Goal: Transaction & Acquisition: Purchase product/service

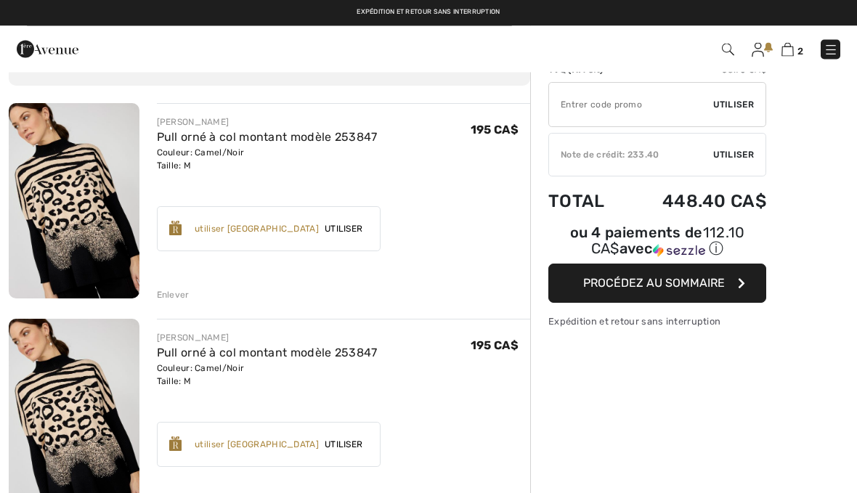
scroll to position [159, 0]
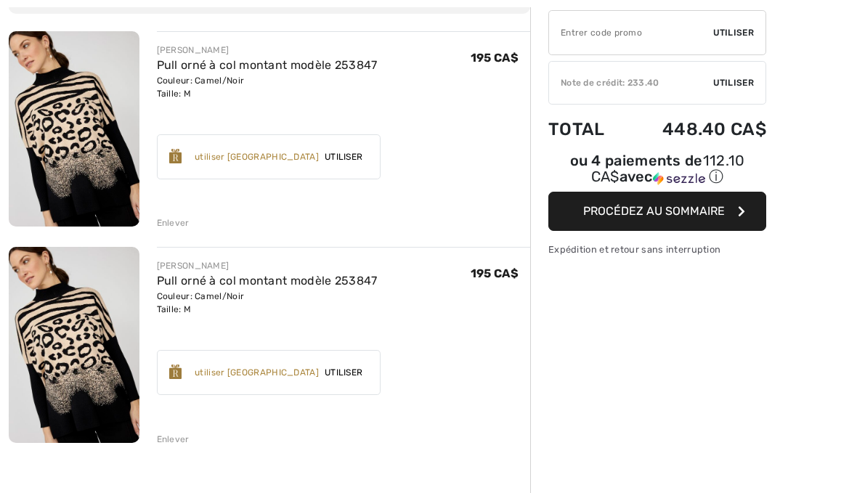
click at [193, 438] on div "Enlever" at bounding box center [344, 438] width 374 height 16
click at [188, 443] on div "Enlever" at bounding box center [173, 439] width 33 height 13
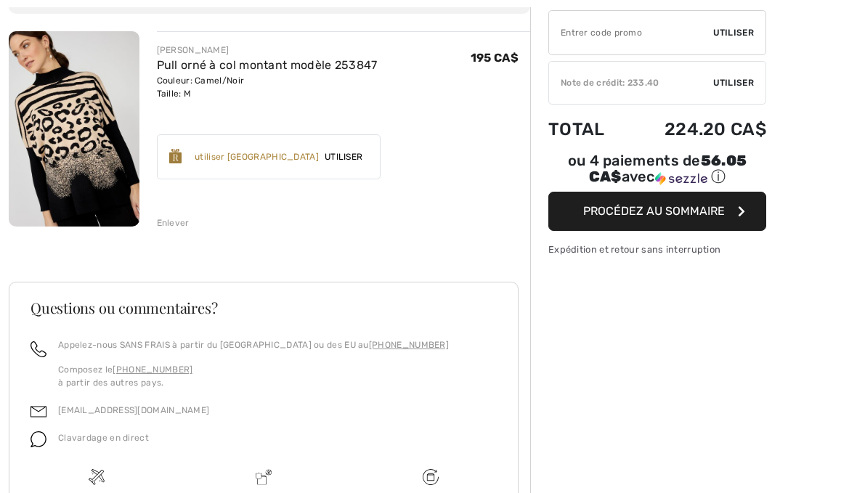
click at [738, 89] on span "Utiliser" at bounding box center [733, 82] width 41 height 13
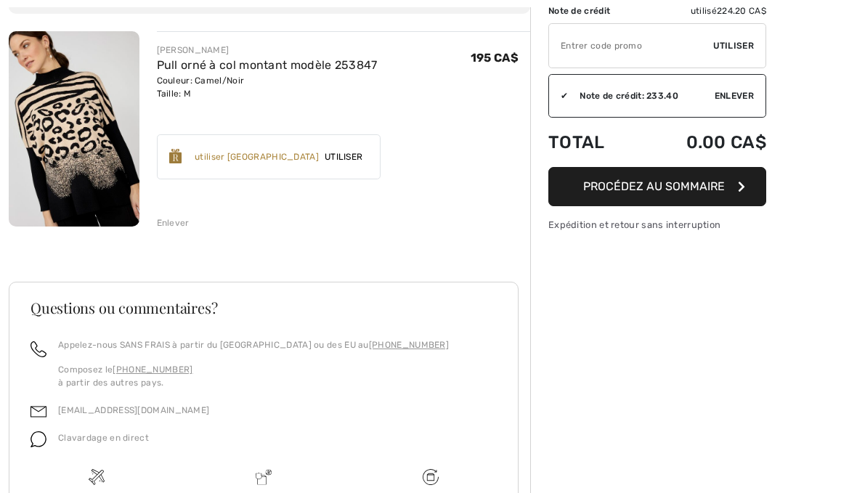
click at [696, 190] on span "Procédez au sommaire" at bounding box center [654, 186] width 142 height 14
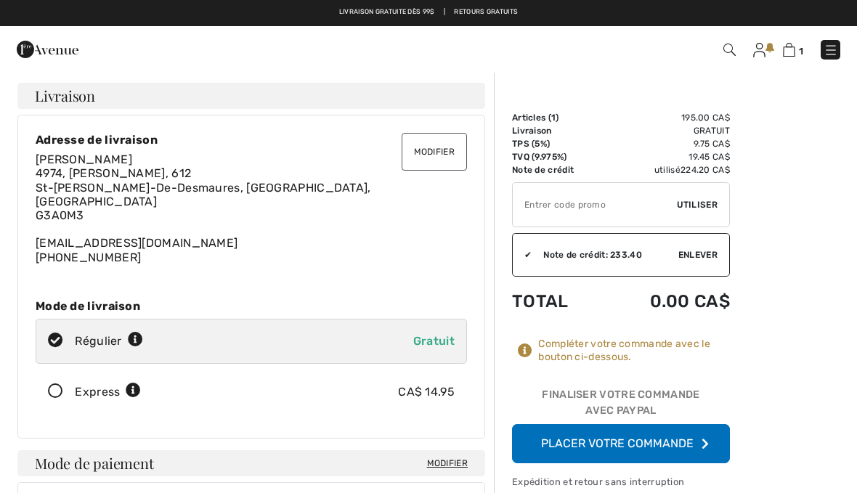
click at [655, 445] on button "Placer votre commande" at bounding box center [621, 443] width 218 height 39
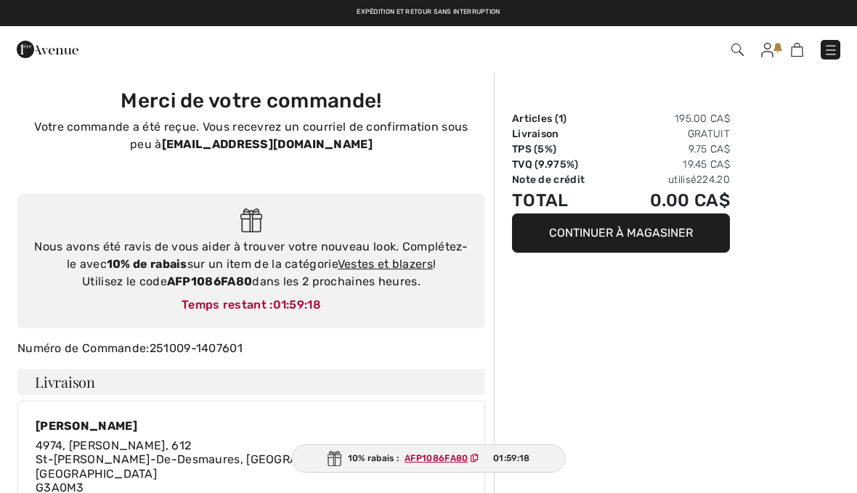
checkbox input "true"
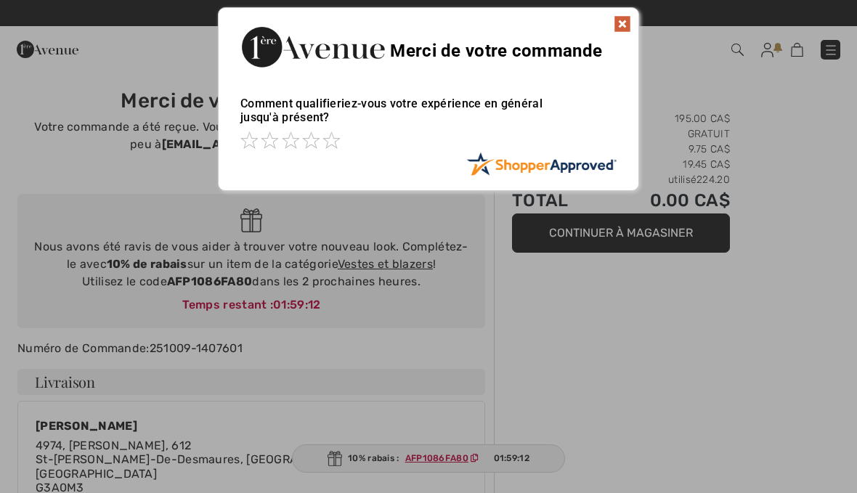
click at [629, 19] on img at bounding box center [621, 23] width 17 height 17
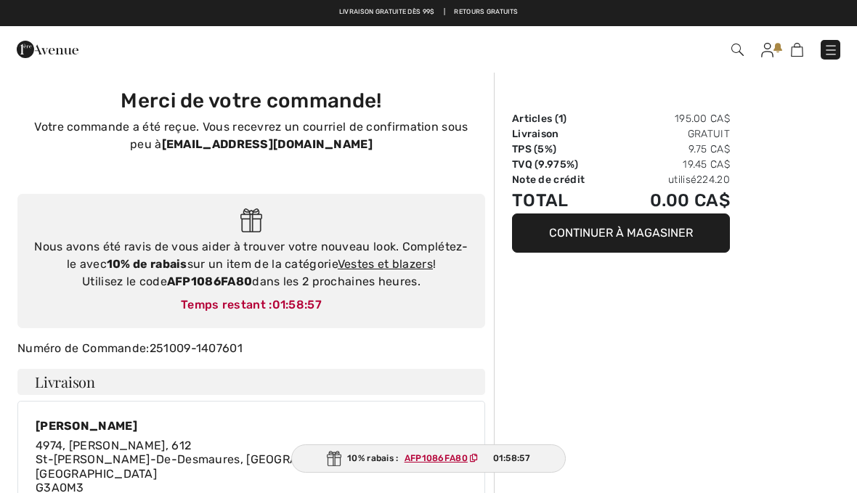
click at [252, 288] on div "Nous avons été ravis de vous aider à trouver votre nouveau look. Complétez-le a…" at bounding box center [251, 264] width 438 height 52
click at [176, 298] on div "Temps restant : 01:58:50" at bounding box center [251, 304] width 438 height 17
click at [833, 48] on img at bounding box center [830, 50] width 15 height 15
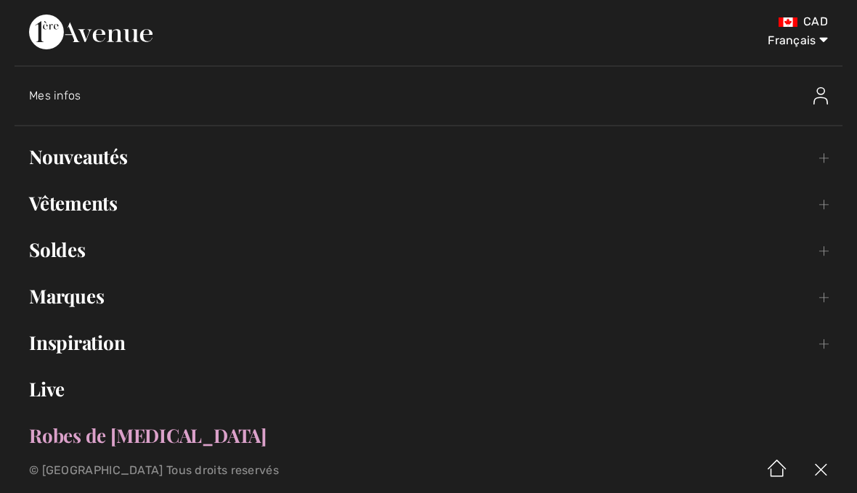
click at [77, 98] on span "Mes infos" at bounding box center [55, 96] width 52 height 14
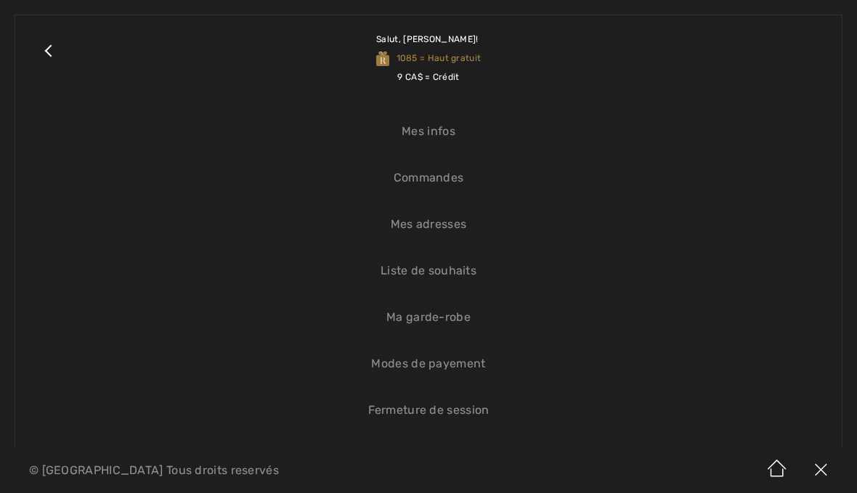
click at [462, 270] on link "Liste de souhaits" at bounding box center [428, 271] width 797 height 32
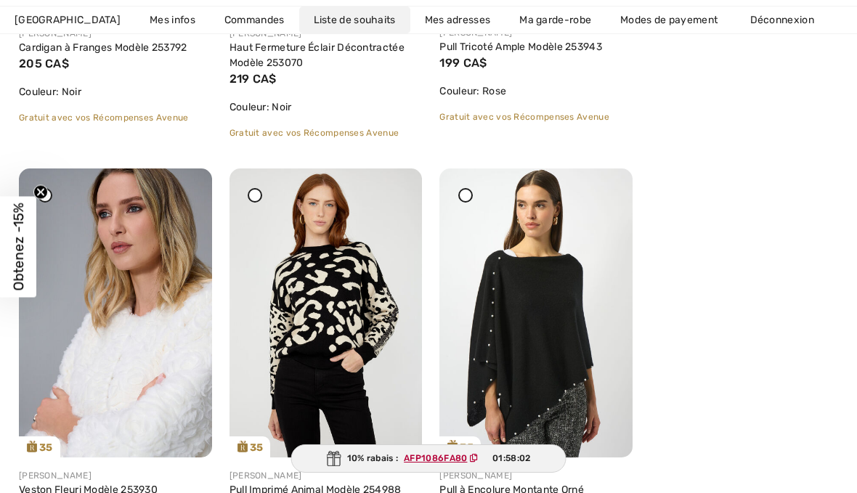
scroll to position [1136, 0]
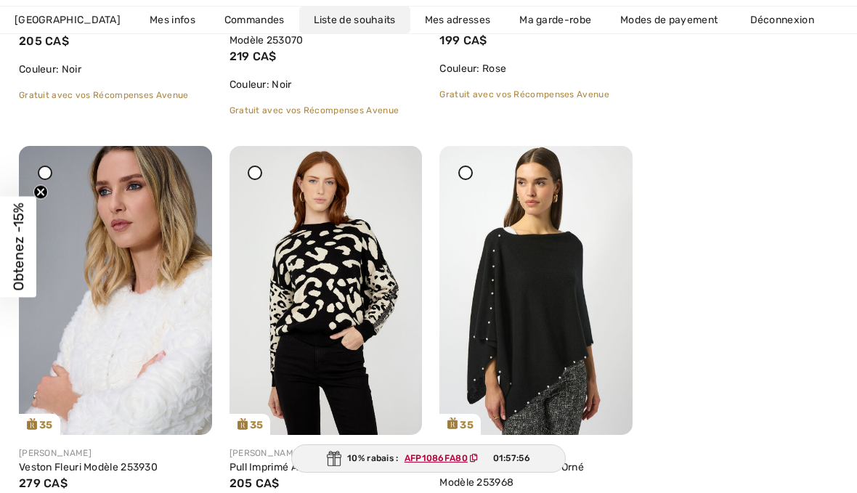
click at [154, 384] on div "Partagez" at bounding box center [148, 409] width 105 height 52
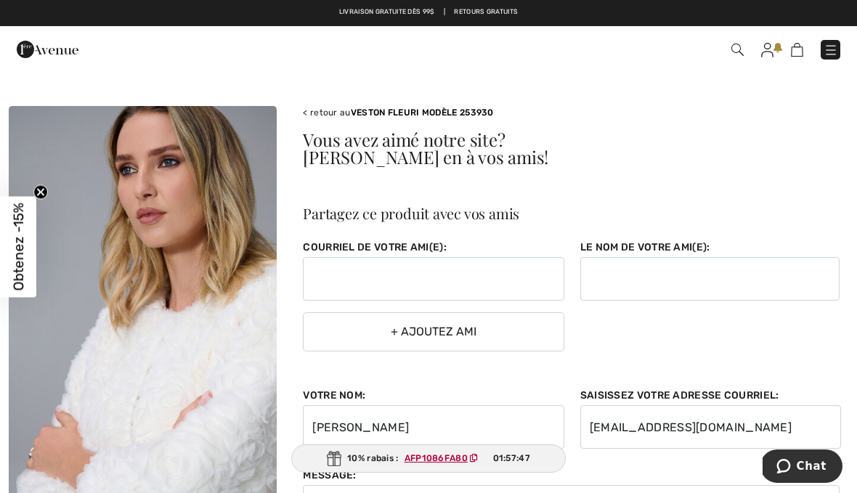
click at [738, 46] on img at bounding box center [737, 50] width 12 height 12
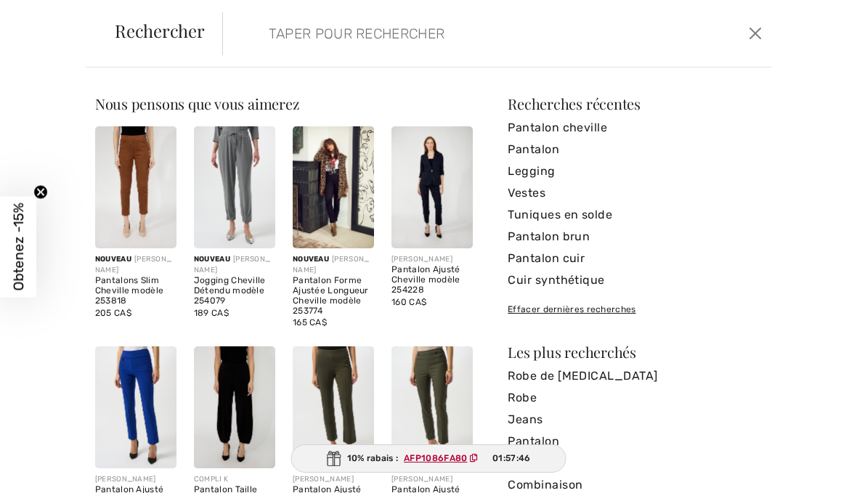
click at [502, 53] on input "search" at bounding box center [440, 34] width 365 height 44
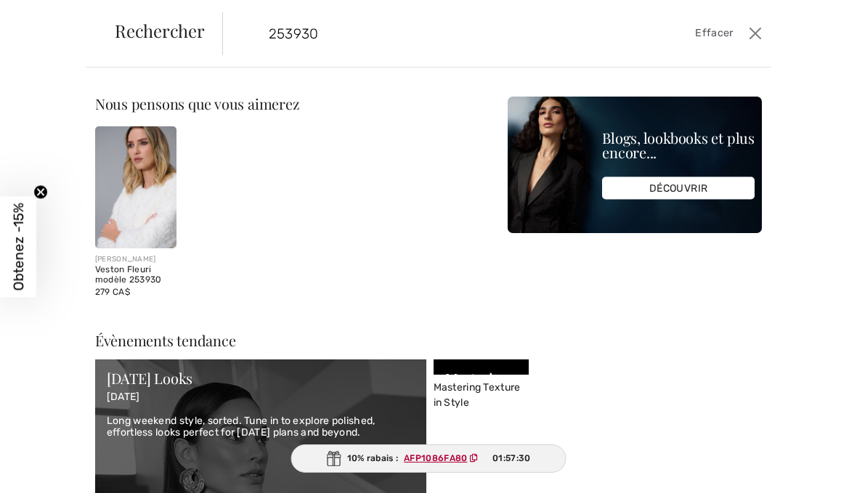
type input "253930"
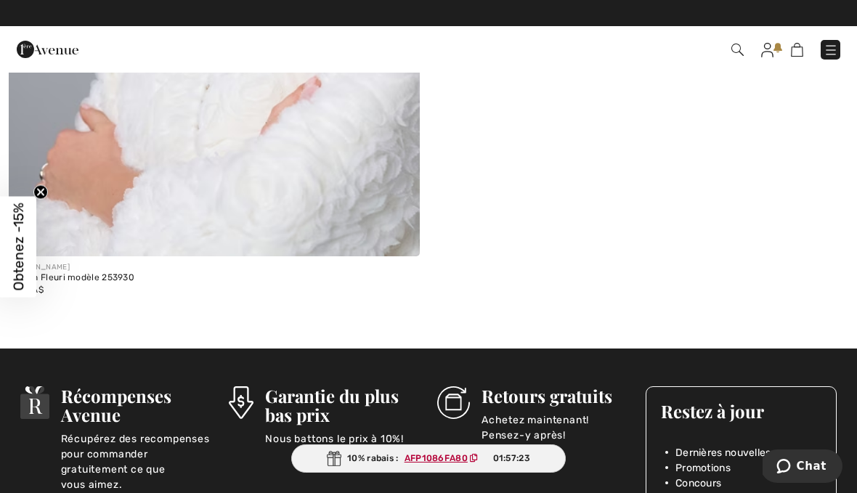
scroll to position [504, 0]
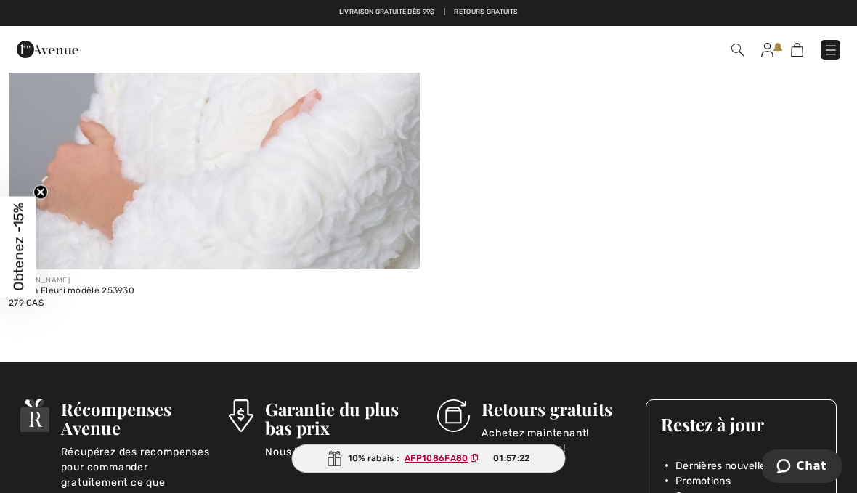
click at [123, 295] on div "Veston Fleuri modèle 253930" at bounding box center [214, 291] width 411 height 10
click at [113, 300] on div "279 CA$" at bounding box center [214, 302] width 411 height 13
click at [60, 290] on div "Veston Fleuri modèle 253930" at bounding box center [214, 291] width 411 height 10
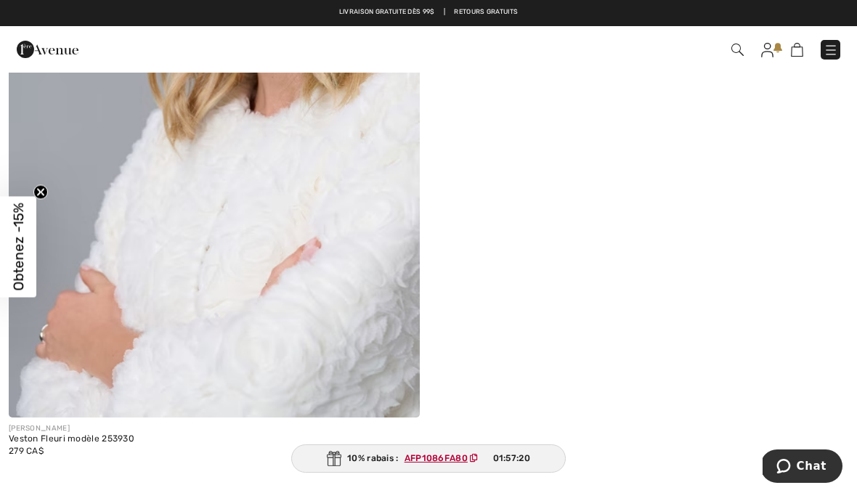
scroll to position [354, 0]
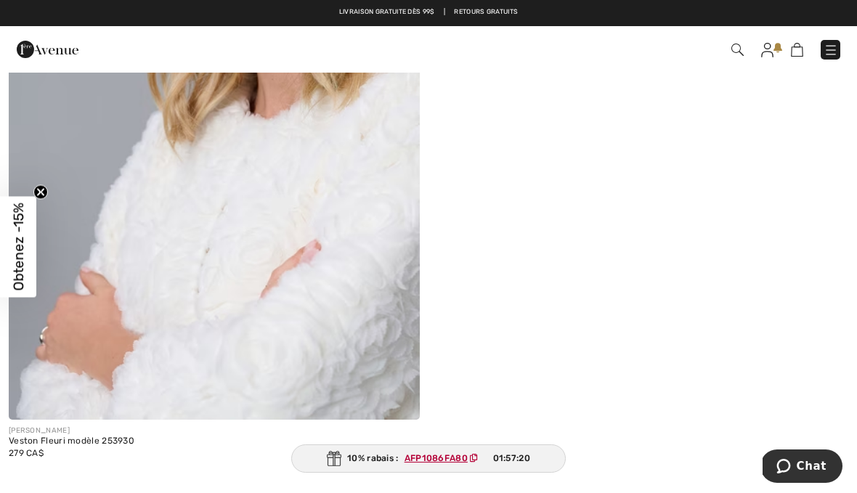
click at [351, 234] on img at bounding box center [214, 111] width 411 height 616
click at [356, 236] on img at bounding box center [214, 111] width 411 height 616
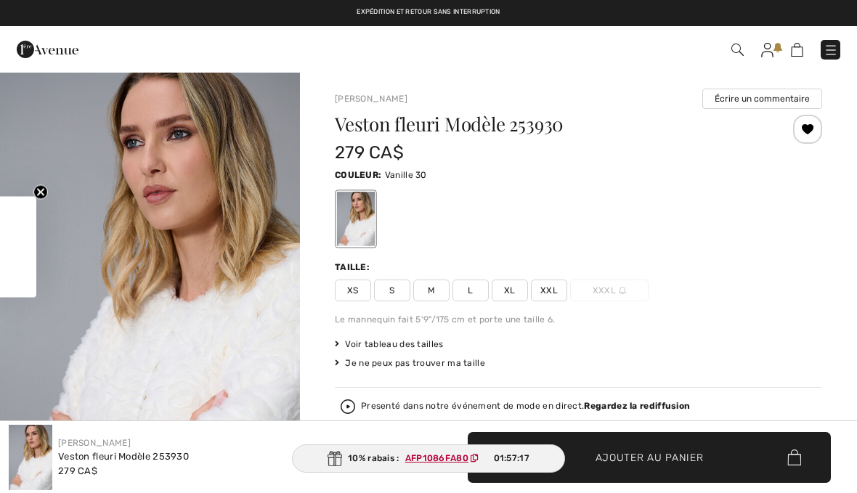
checkbox input "true"
click at [430, 305] on div "Veston fleuri Modèle 253930 279 CA$ Couleur: Vanille 30 Taille: XS S M L XL XXL…" at bounding box center [578, 357] width 487 height 484
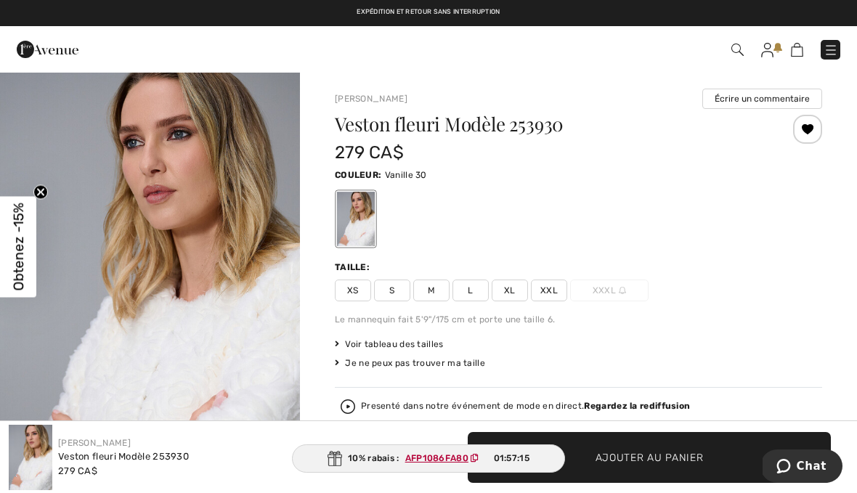
click at [442, 288] on span "M" at bounding box center [431, 290] width 36 height 22
click at [709, 460] on span "✔ Ajouté au panier Ajouter au panier" at bounding box center [649, 457] width 363 height 51
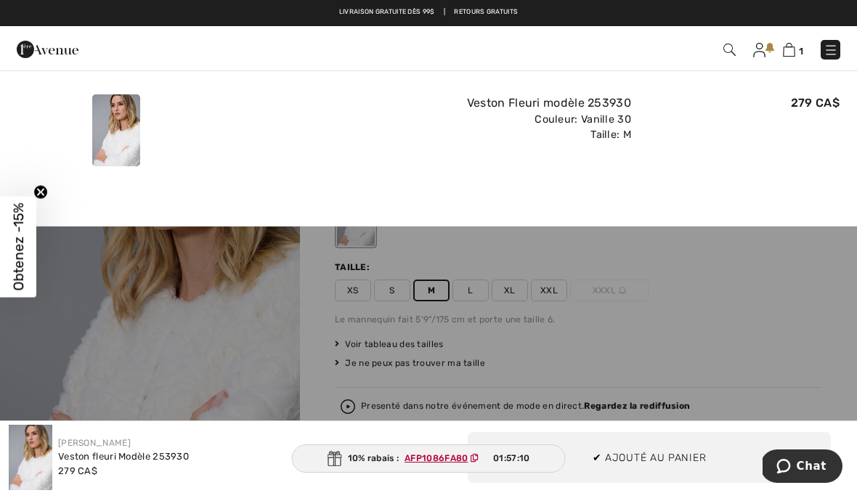
click at [793, 52] on img at bounding box center [789, 50] width 12 height 14
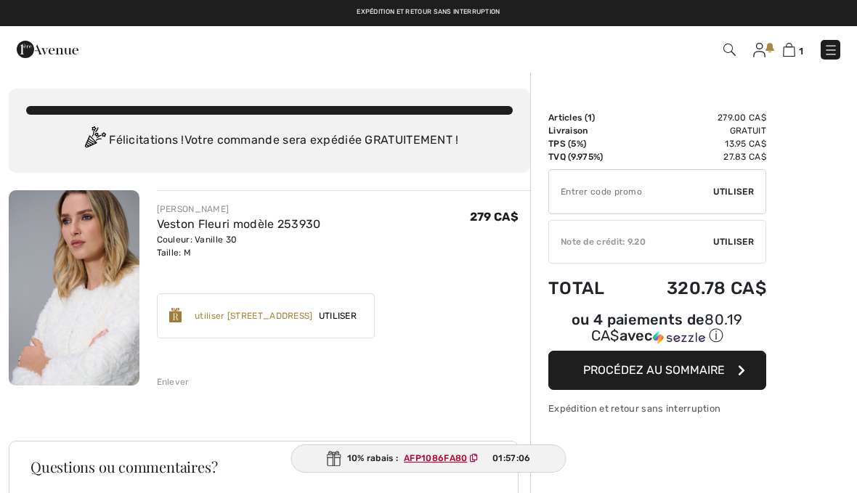
click at [596, 195] on input "TEXT" at bounding box center [631, 192] width 164 height 44
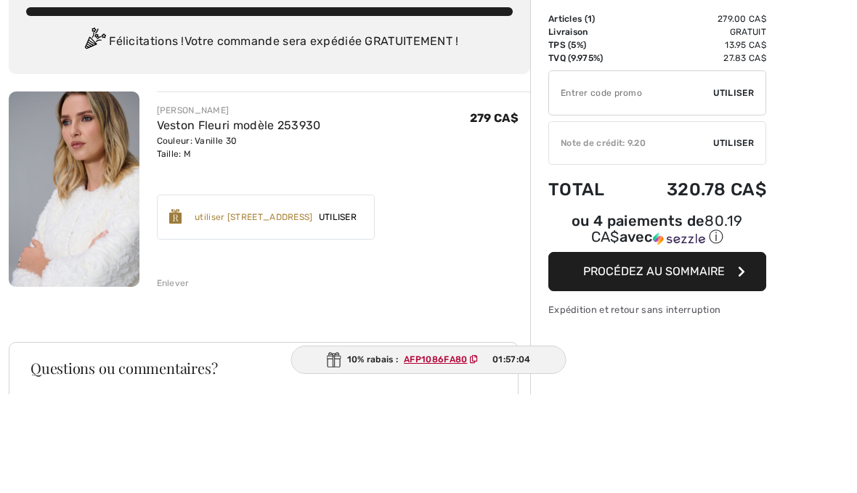
click at [589, 170] on input "TEXT" at bounding box center [631, 192] width 164 height 44
paste input "AFP1086FA80"
type input "AFP1086FA80"
click at [743, 185] on span "Utiliser" at bounding box center [733, 191] width 41 height 13
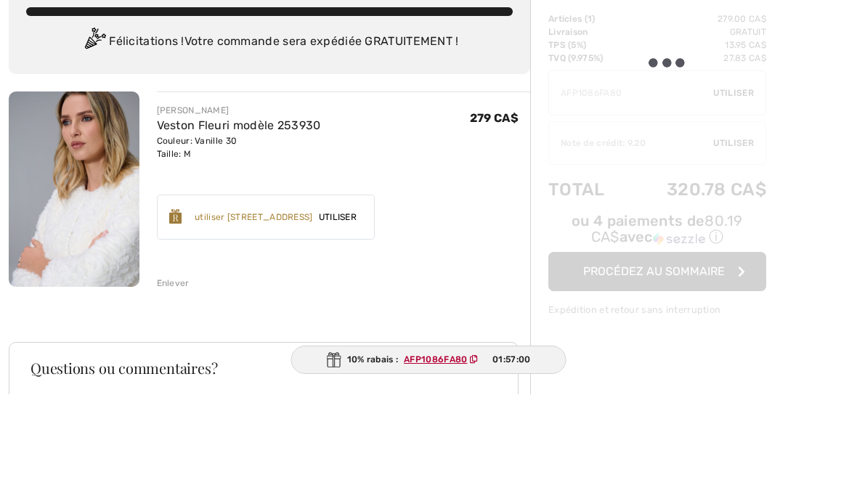
scroll to position [99, 0]
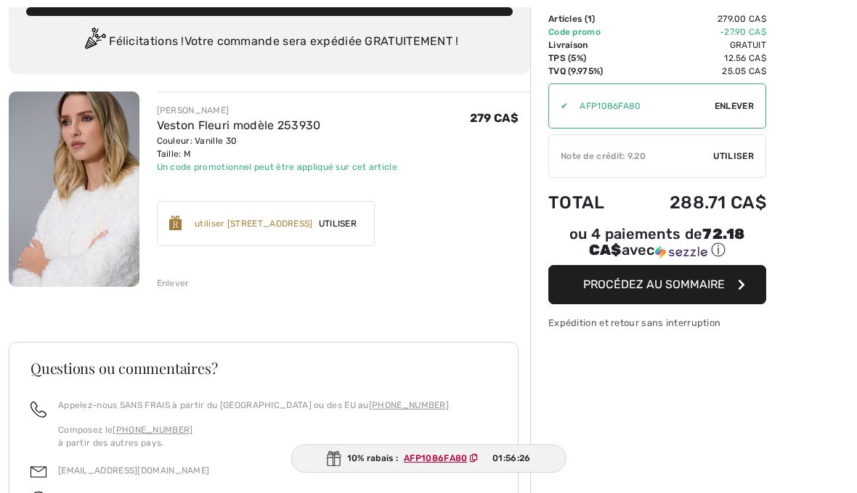
click at [679, 299] on button "Procédez au sommaire" at bounding box center [657, 284] width 218 height 39
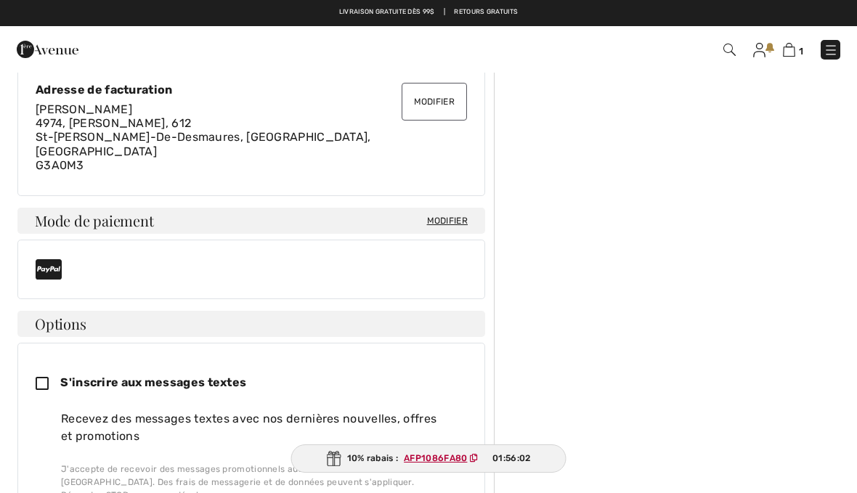
scroll to position [415, 0]
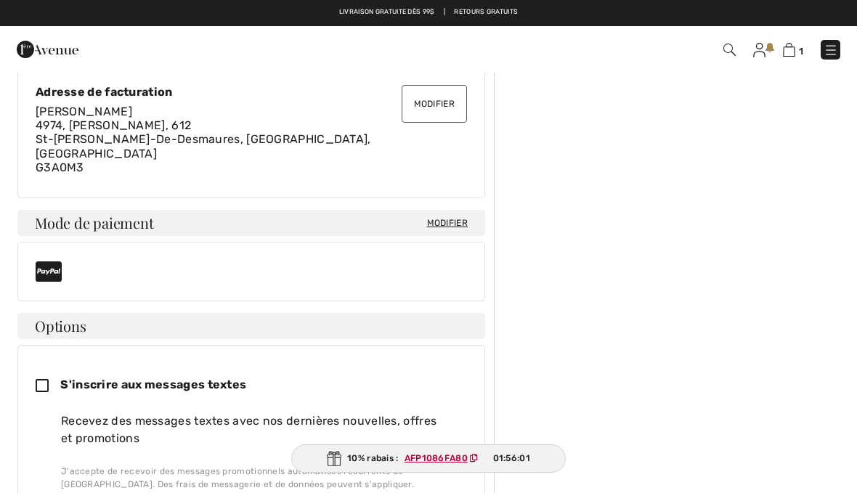
click at [62, 260] on icon at bounding box center [49, 271] width 26 height 23
click at [60, 260] on icon at bounding box center [49, 271] width 26 height 23
click at [62, 260] on icon at bounding box center [49, 271] width 26 height 23
click at [62, 260] on div at bounding box center [251, 271] width 431 height 23
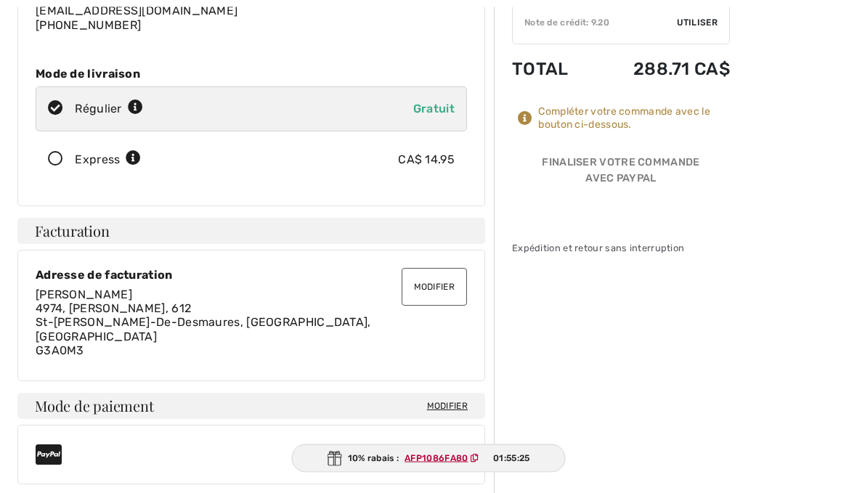
scroll to position [232, 0]
click at [461, 393] on div "Mode de paiement Modifier" at bounding box center [251, 406] width 468 height 26
click at [462, 399] on span "Modifier" at bounding box center [447, 405] width 41 height 13
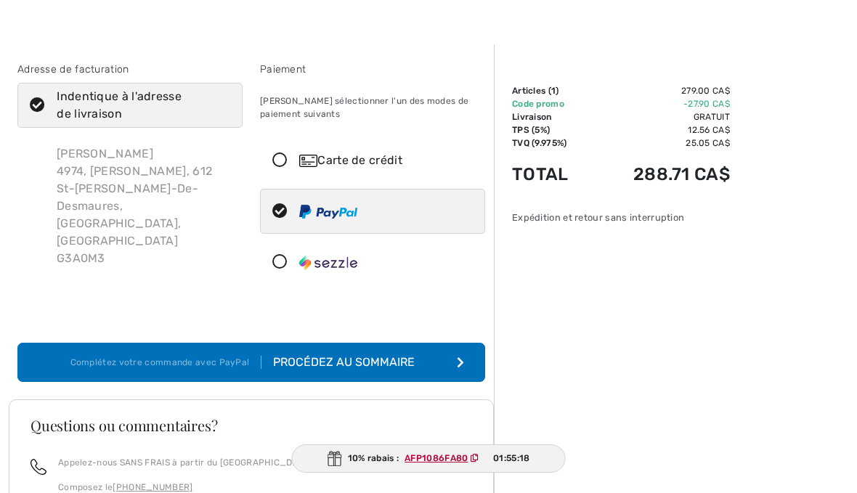
click at [285, 166] on icon at bounding box center [280, 160] width 38 height 15
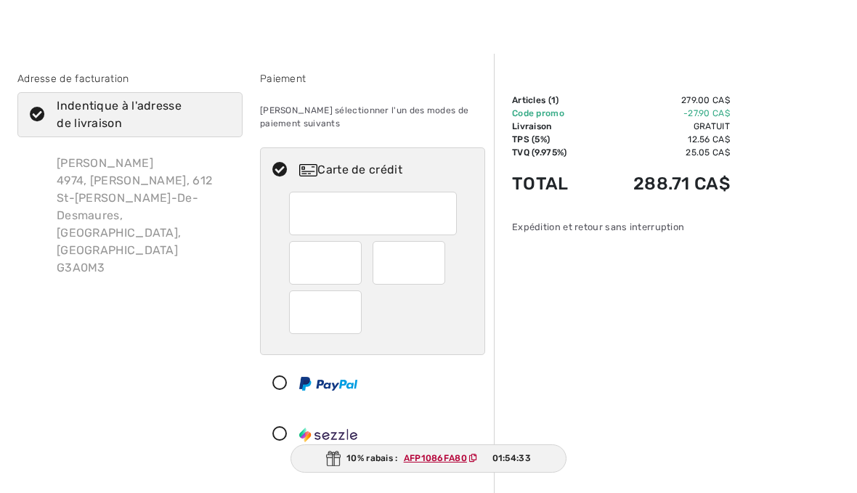
scroll to position [18, 0]
click at [51, 27] on div at bounding box center [428, 17] width 857 height 71
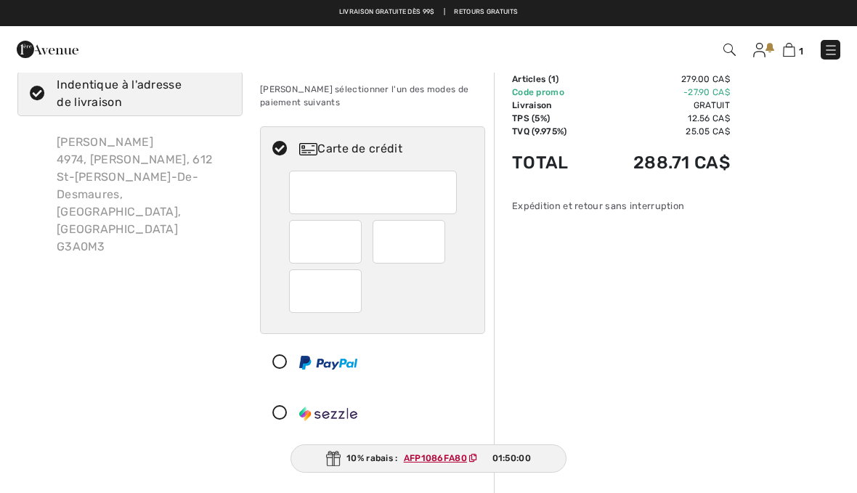
scroll to position [0, 0]
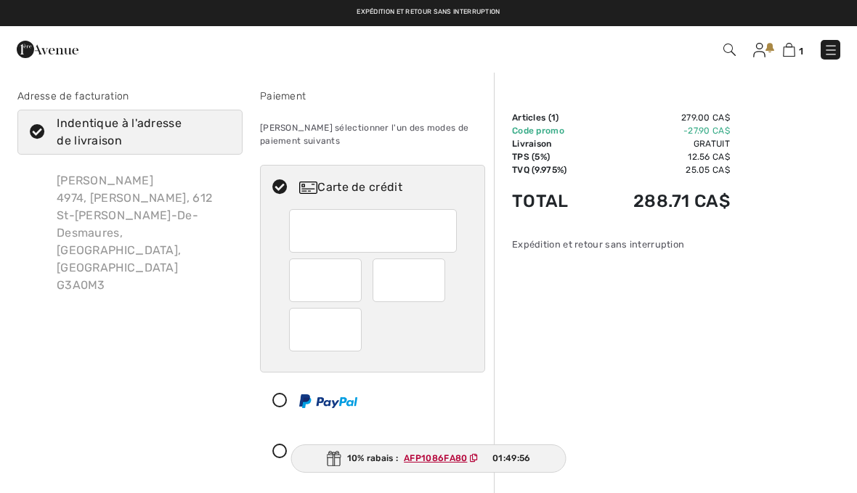
click at [831, 52] on img at bounding box center [830, 50] width 15 height 15
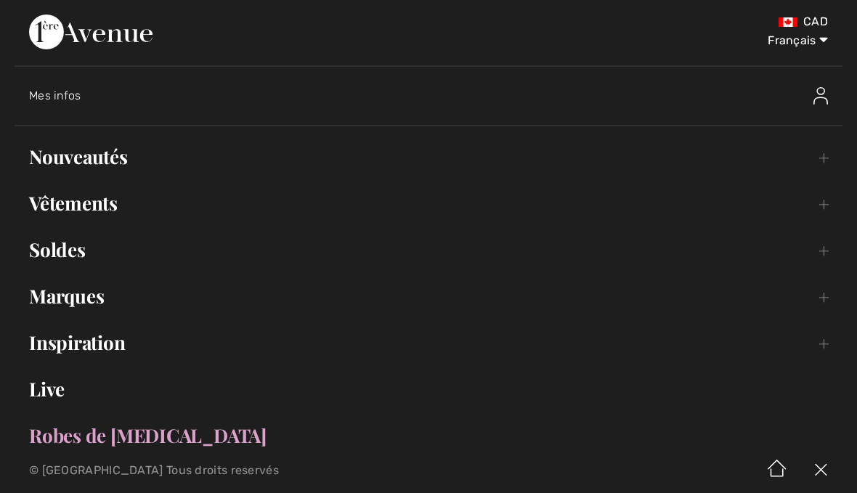
click at [80, 93] on span "Mes infos" at bounding box center [55, 96] width 52 height 14
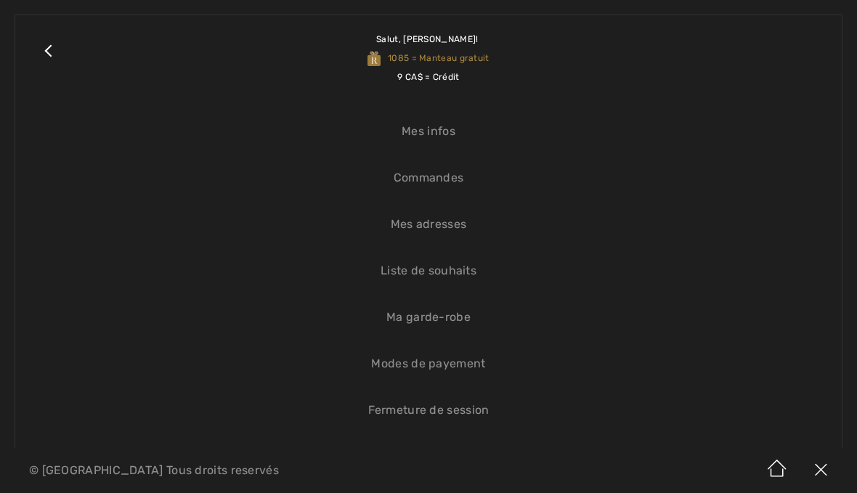
click at [62, 46] on link "Close submenu" at bounding box center [48, 58] width 36 height 57
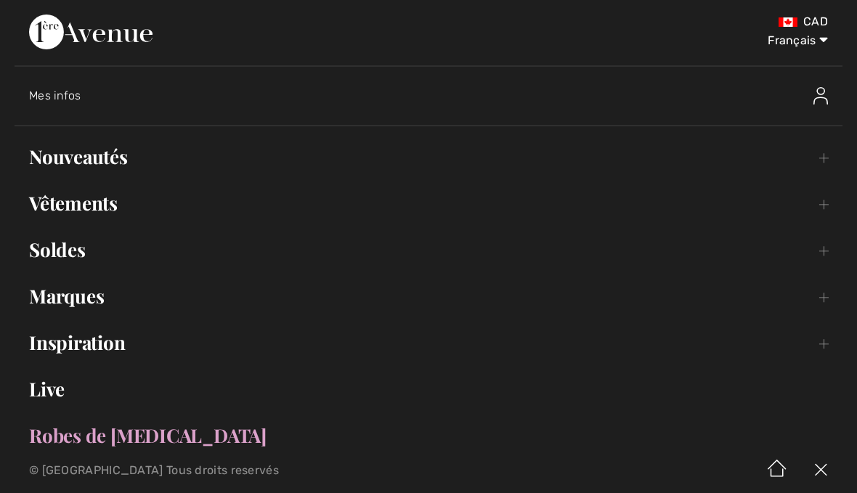
click at [65, 102] on div "Mes infos" at bounding box center [334, 96] width 610 height 15
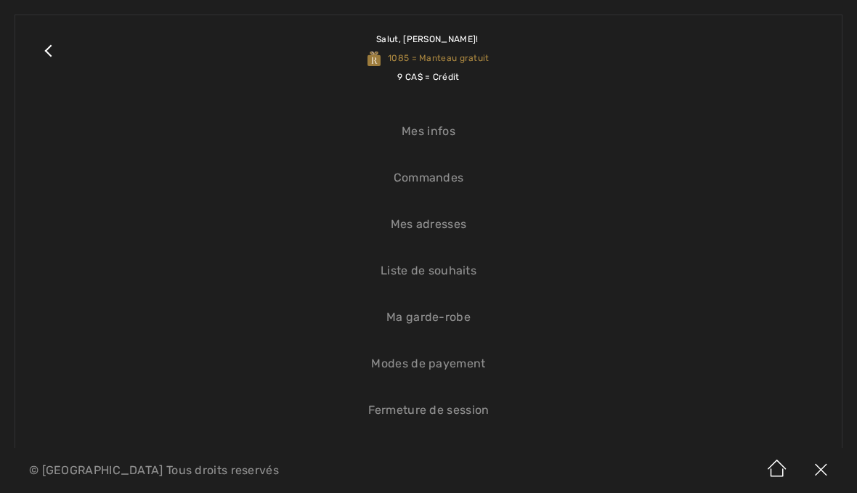
click at [459, 189] on link "Commandes" at bounding box center [428, 178] width 797 height 32
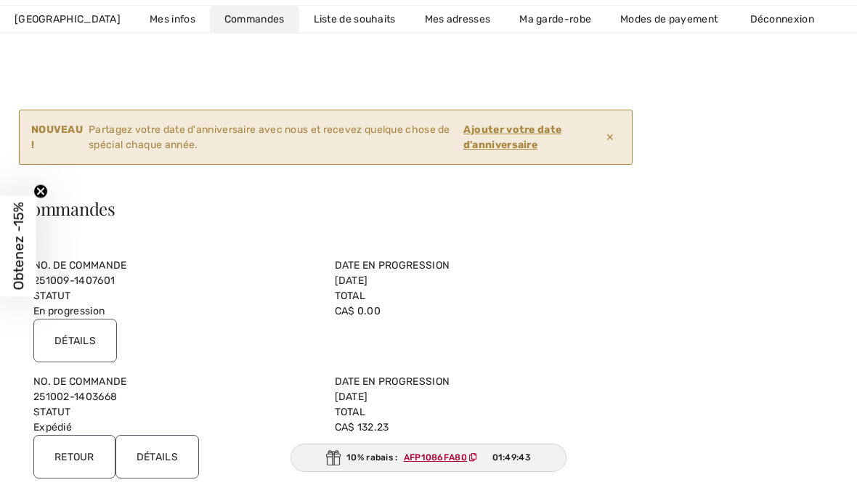
scroll to position [52, 0]
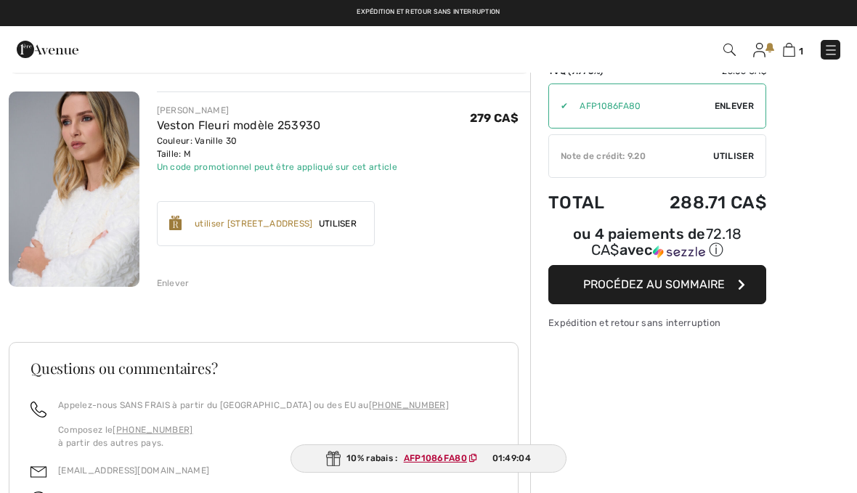
click at [805, 404] on div "Sommaire Description Articles ( 1 ) 279.00 CA$ Code promo -27.90 CA$ Livraison …" at bounding box center [693, 329] width 327 height 715
click at [789, 405] on div "Sommaire Description Articles ( 1 ) 279.00 CA$ Code promo -27.90 CA$ Livraison …" at bounding box center [693, 329] width 327 height 715
click at [791, 394] on div "Sommaire Description Articles ( 1 ) 279.00 CA$ Code promo -27.90 CA$ Livraison …" at bounding box center [693, 329] width 327 height 715
click at [790, 395] on div "Sommaire Description Articles ( 1 ) 279.00 CA$ Code promo -27.90 CA$ Livraison …" at bounding box center [693, 329] width 327 height 715
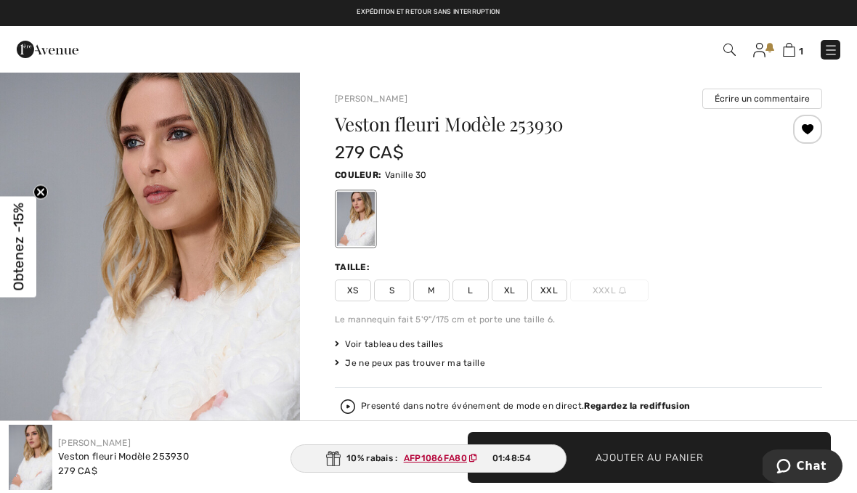
click at [820, 464] on span "Chat" at bounding box center [811, 466] width 30 height 13
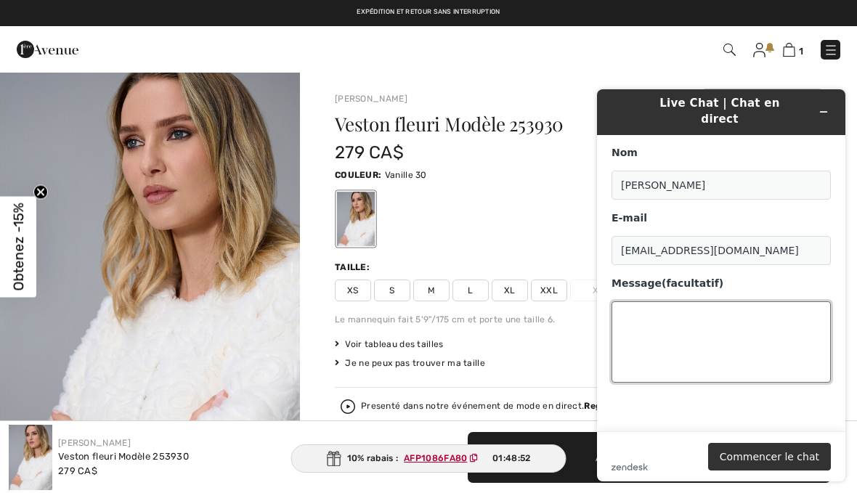
click at [661, 302] on textarea "Message (facultatif)" at bounding box center [720, 341] width 219 height 81
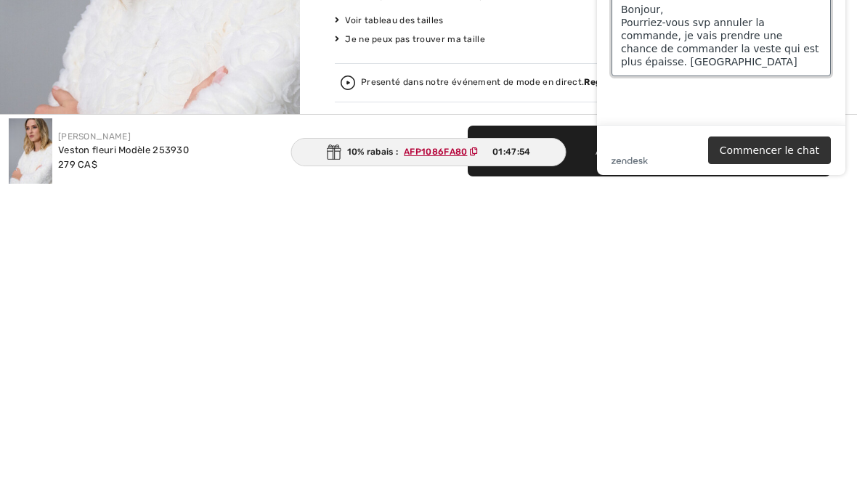
scroll to position [18, 0]
type textarea "Bonjour, Pourriez-vous svp annuler la commande, je vais prendre une chance de c…"
click at [809, 151] on button "Commencer le chat" at bounding box center [769, 150] width 123 height 28
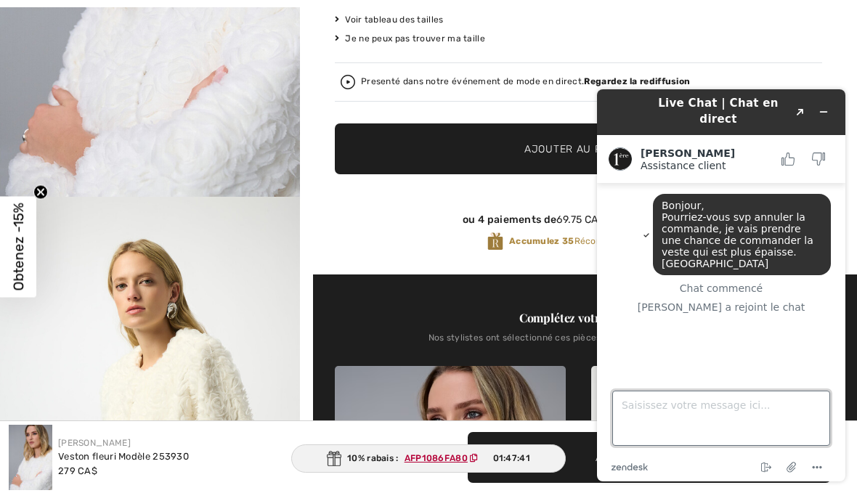
click at [641, 404] on textarea "Saisissez votre message ici..." at bounding box center [721, 418] width 218 height 55
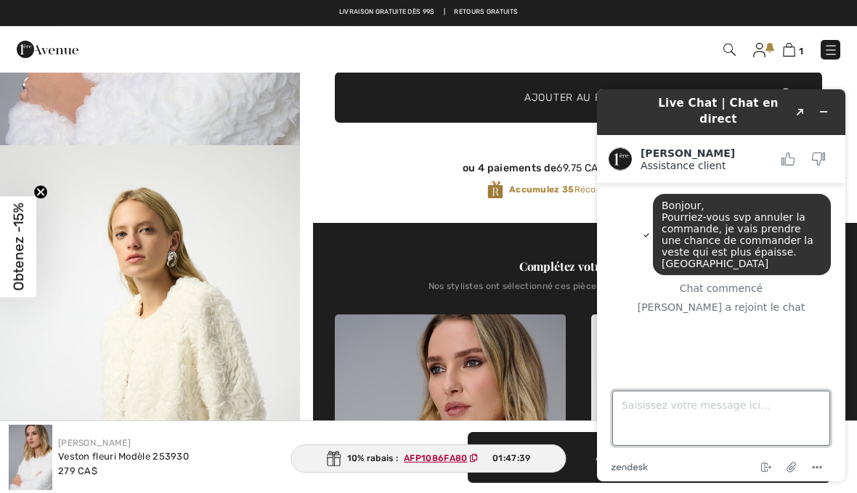
scroll to position [364, 0]
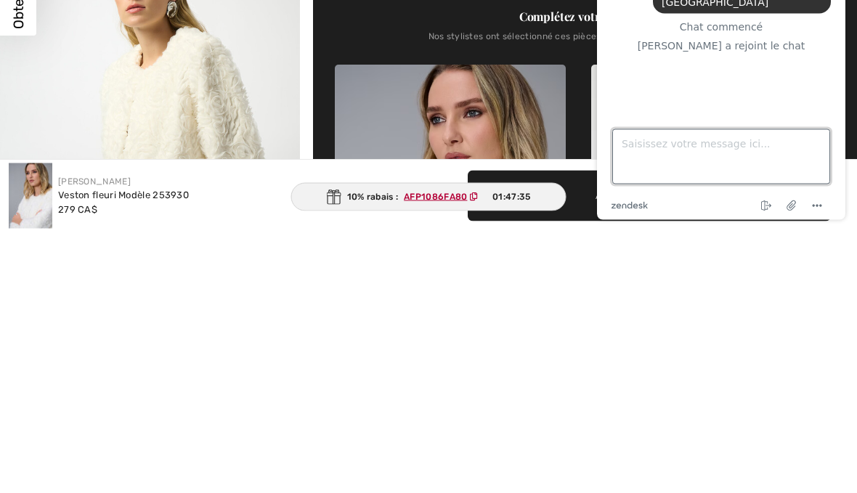
paste textarea "251009-1407601"
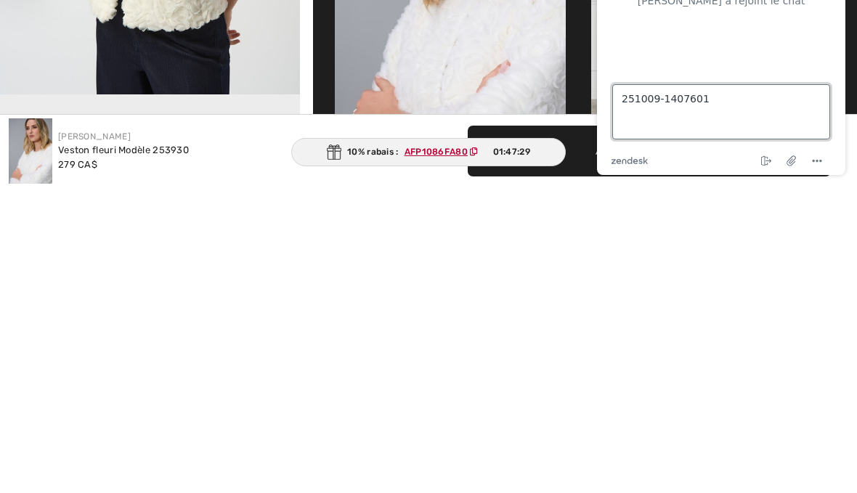
scroll to position [19, 0]
click at [671, 106] on textarea "251009-1407601" at bounding box center [721, 111] width 218 height 55
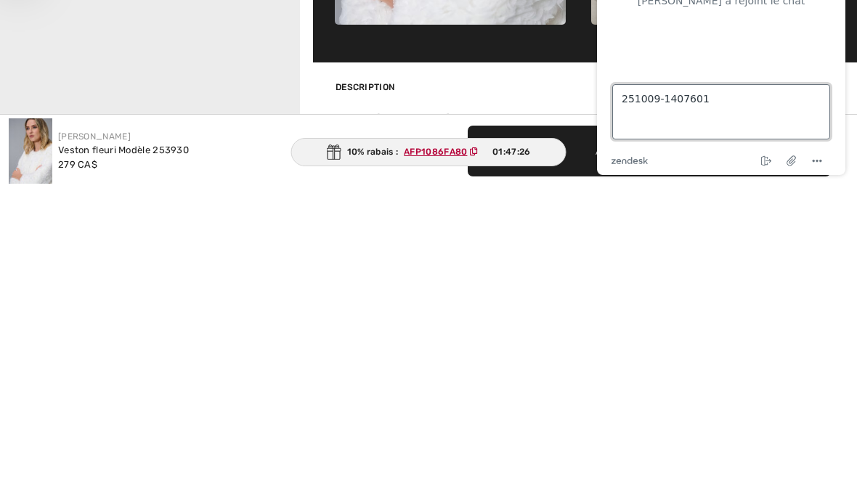
scroll to position [710, 0]
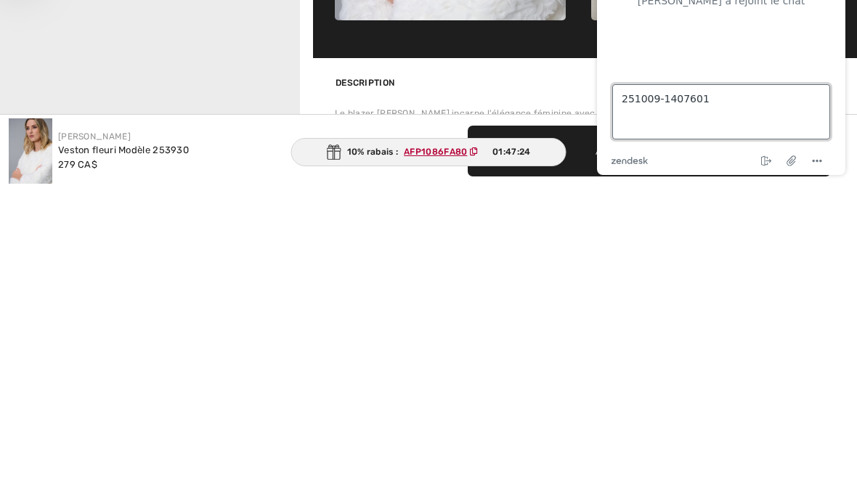
type textarea "251009-1407601"
click at [631, 126] on textarea "251009-1407601" at bounding box center [721, 111] width 218 height 55
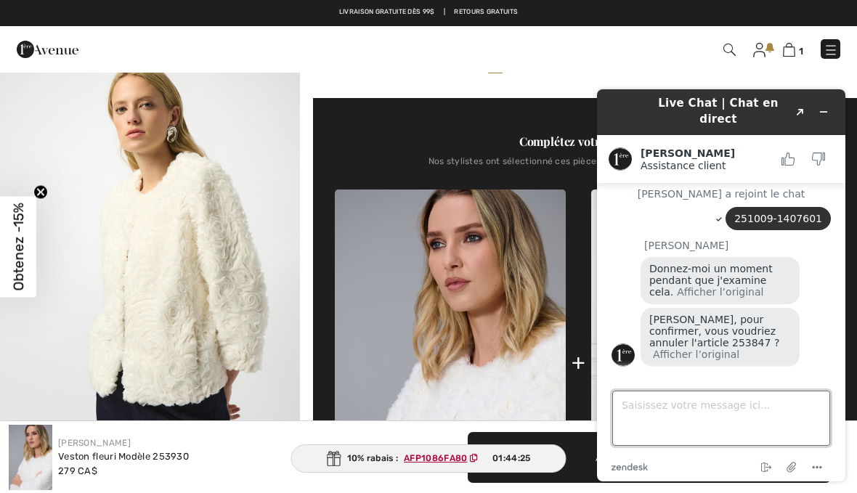
scroll to position [499, 0]
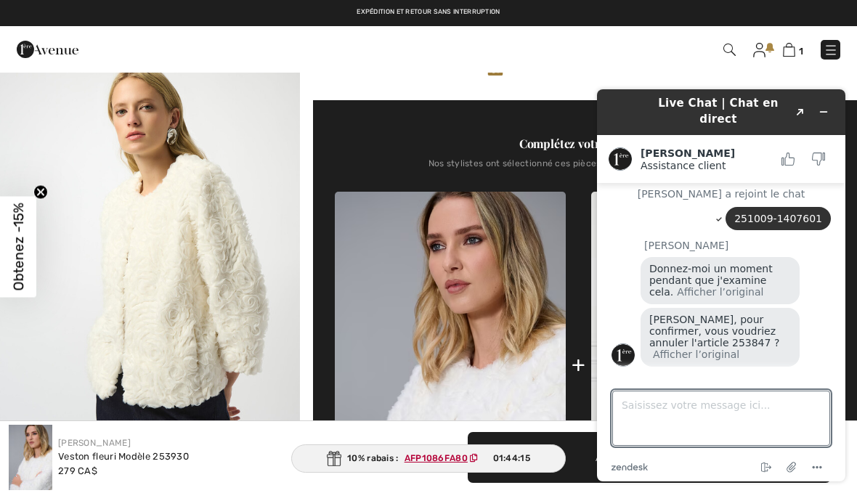
click at [734, 44] on img at bounding box center [729, 50] width 12 height 12
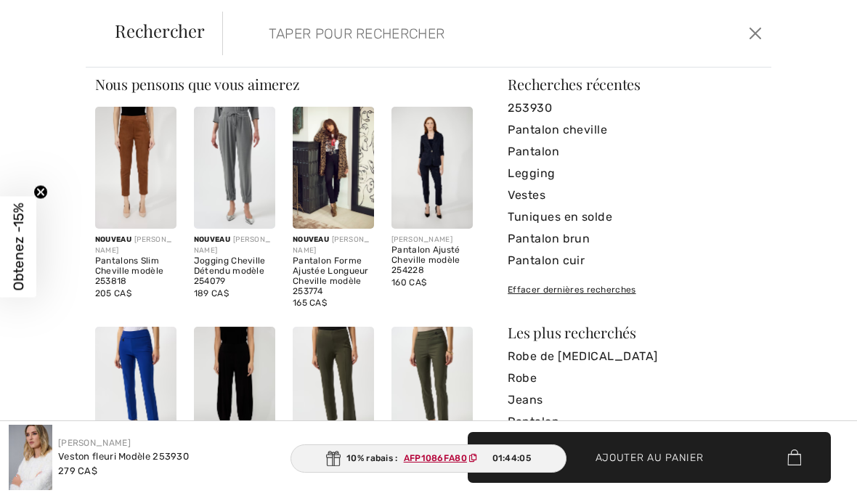
click at [658, 461] on span "Ajouter au panier" at bounding box center [649, 456] width 108 height 15
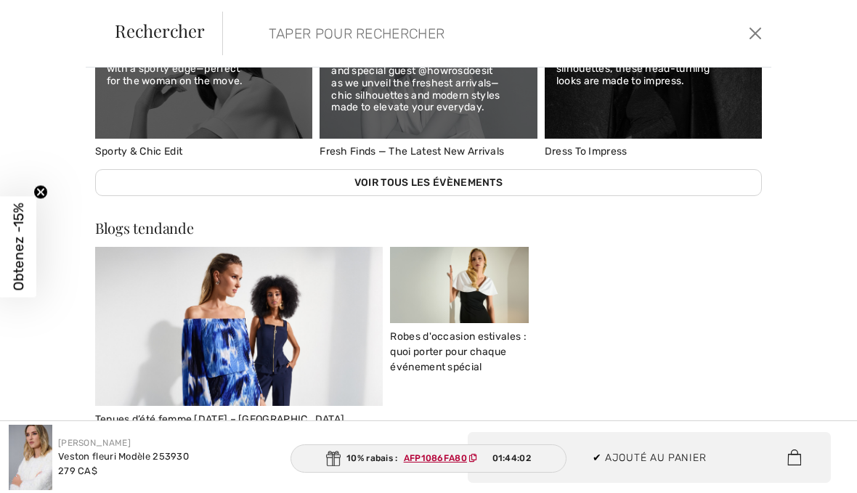
scroll to position [766, 0]
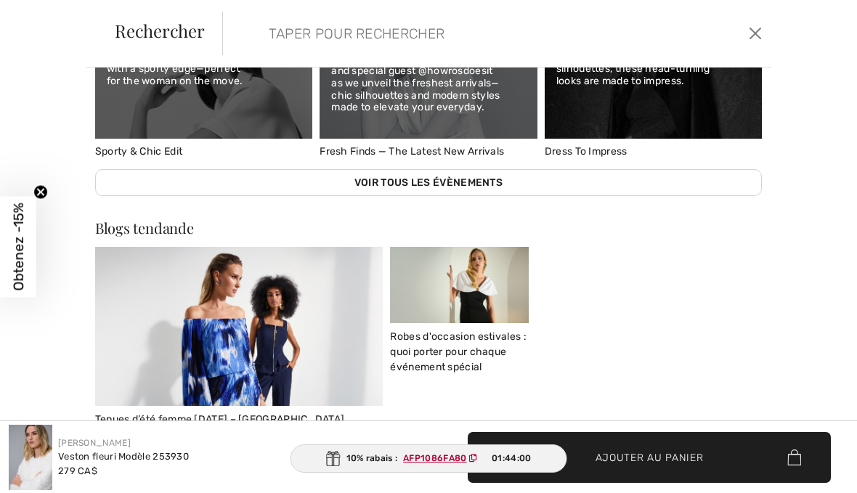
click at [678, 463] on span "Ajouter au panier" at bounding box center [649, 456] width 108 height 15
click at [695, 449] on span "Ajouter au panier" at bounding box center [649, 456] width 108 height 15
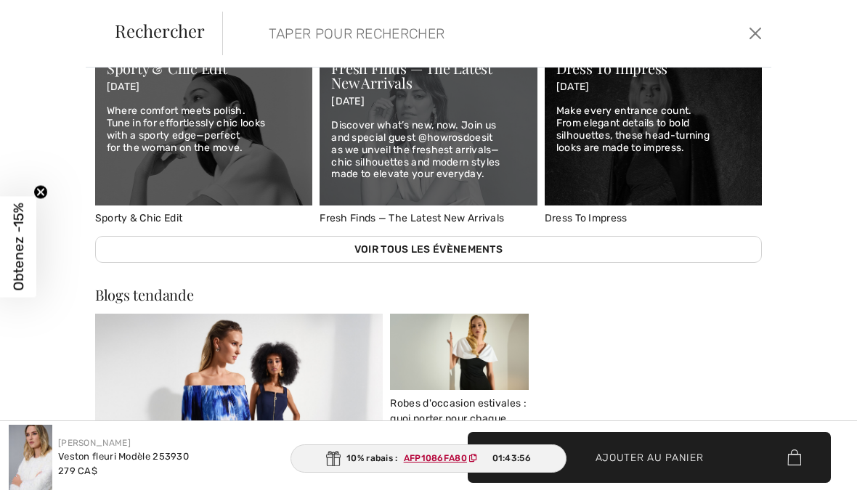
scroll to position [1100, 0]
click at [763, 32] on button "Ferme" at bounding box center [755, 33] width 20 height 23
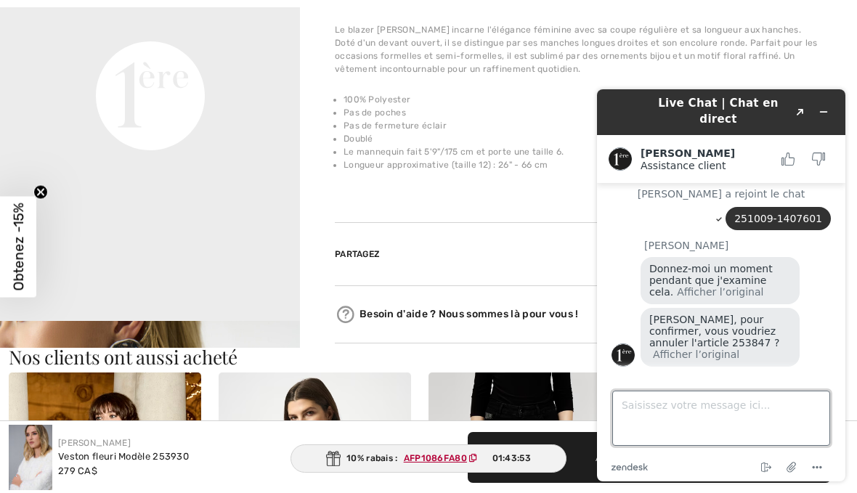
click at [683, 421] on textarea "Saisissez votre message ici..." at bounding box center [721, 418] width 218 height 55
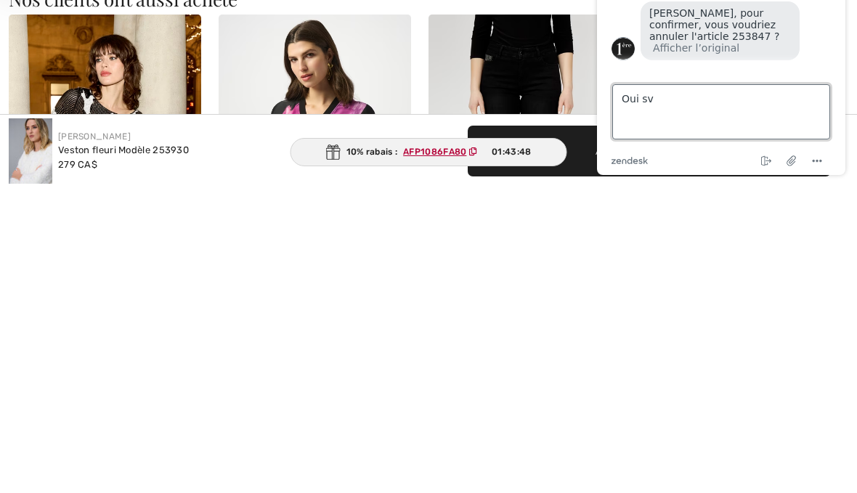
type textarea "Oui svp"
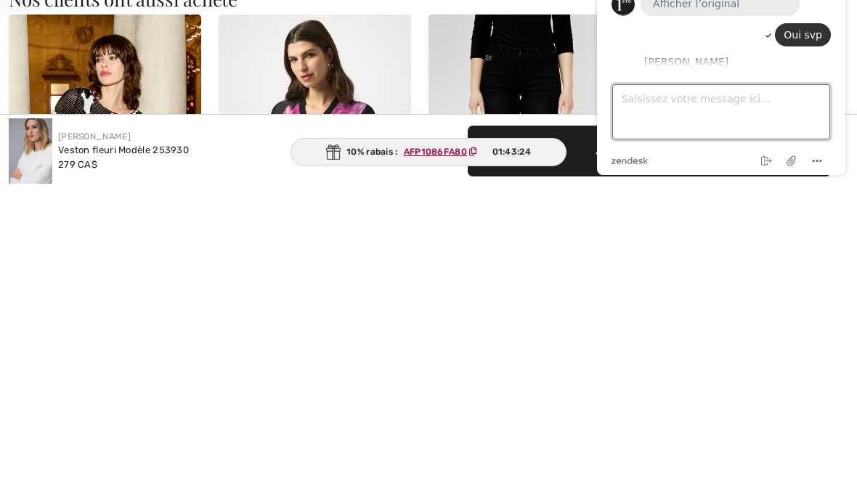
scroll to position [233, 0]
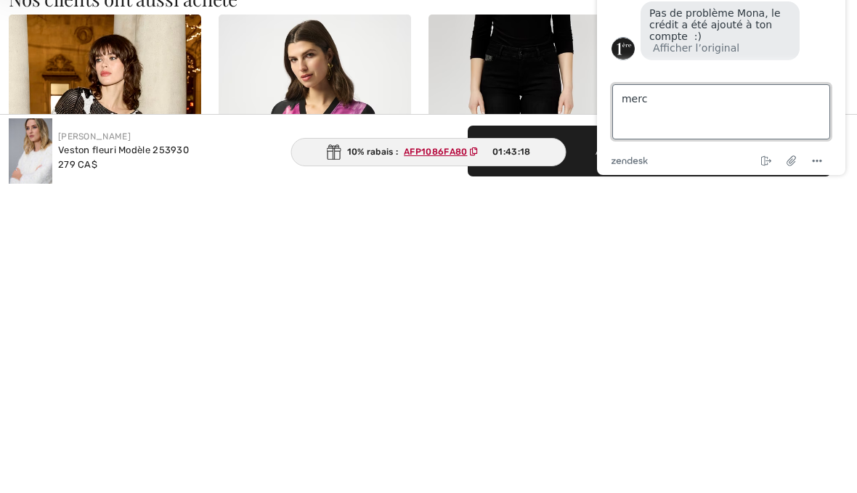
type textarea "merci"
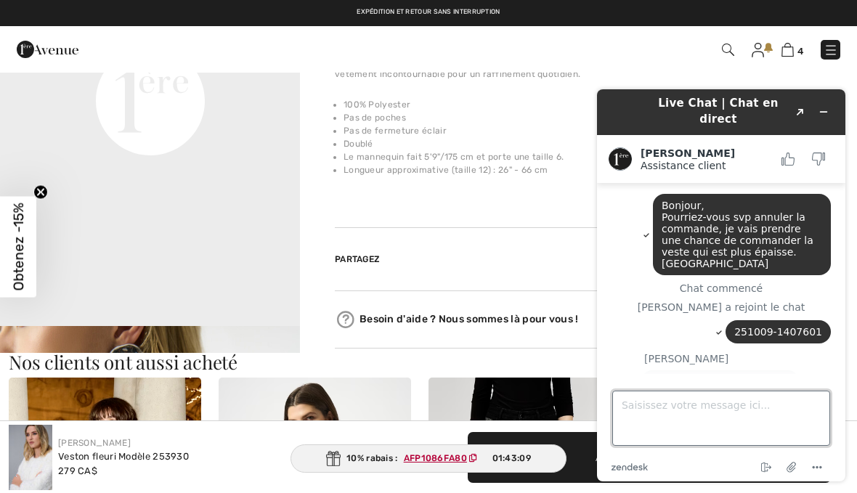
scroll to position [1094, 0]
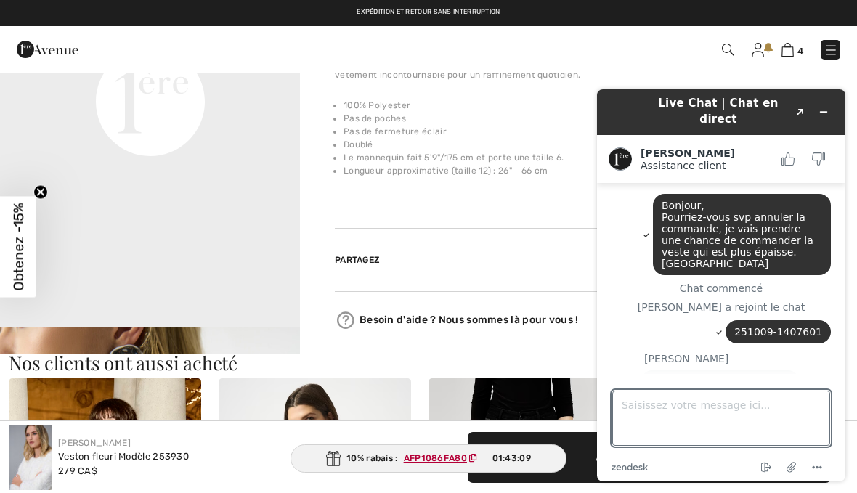
click at [785, 57] on img at bounding box center [787, 50] width 12 height 14
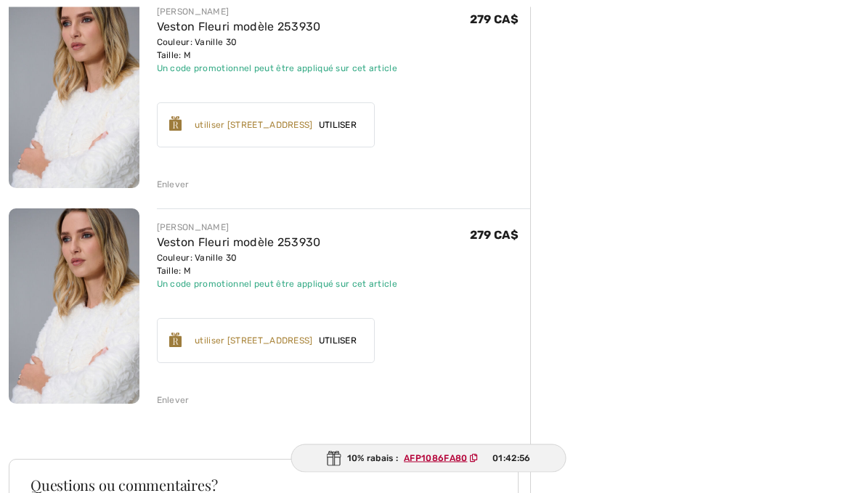
scroll to position [629, 0]
click at [179, 407] on div "JOSEPH RIBKOFF Veston Fleuri modèle 253930 Couleur: Vanille 30 Taille: M Vente …" at bounding box center [269, 183] width 521 height 1244
click at [177, 399] on div "Enlever" at bounding box center [173, 399] width 33 height 13
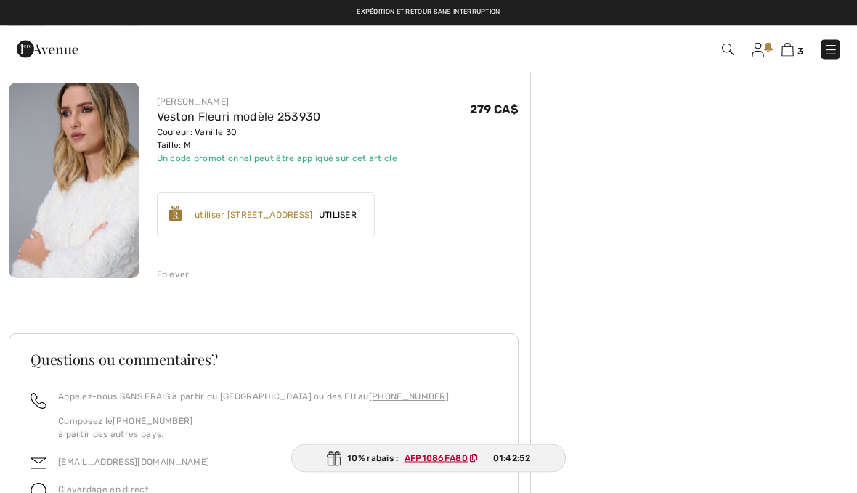
scroll to position [539, 0]
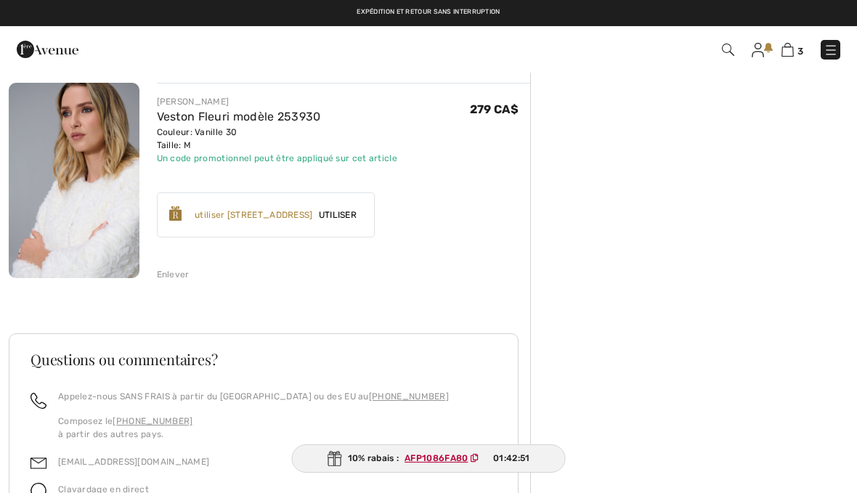
click at [168, 278] on div "Enlever" at bounding box center [173, 274] width 33 height 13
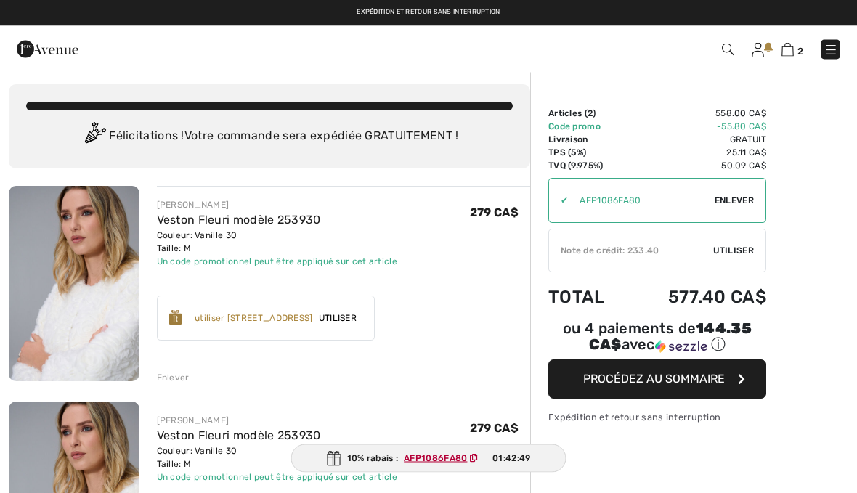
scroll to position [0, 0]
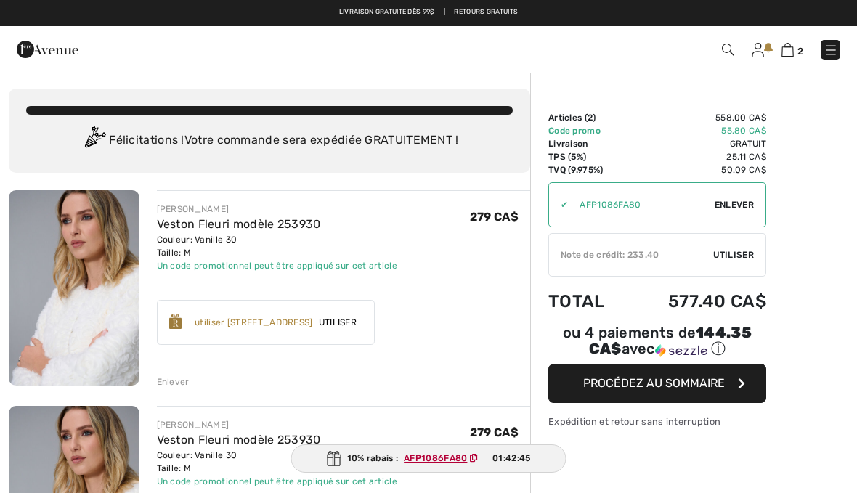
click at [745, 252] on span "Utiliser" at bounding box center [733, 254] width 41 height 13
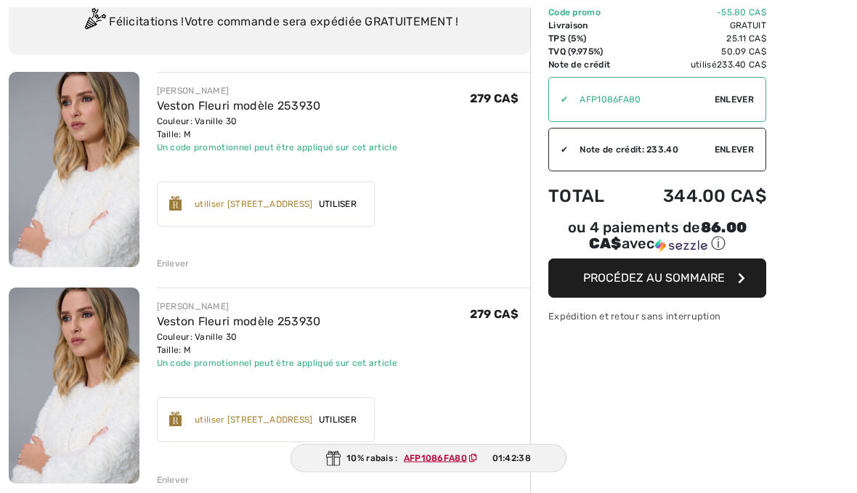
scroll to position [118, 0]
click at [182, 484] on div "Enlever" at bounding box center [173, 479] width 33 height 13
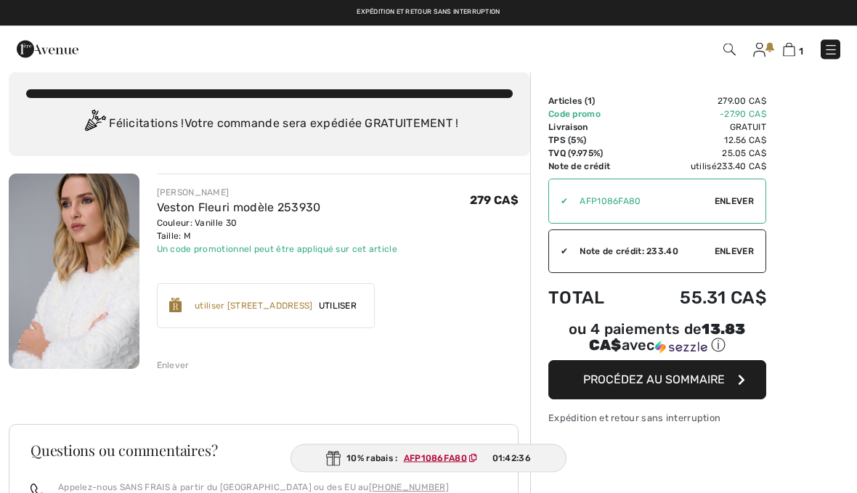
scroll to position [0, 0]
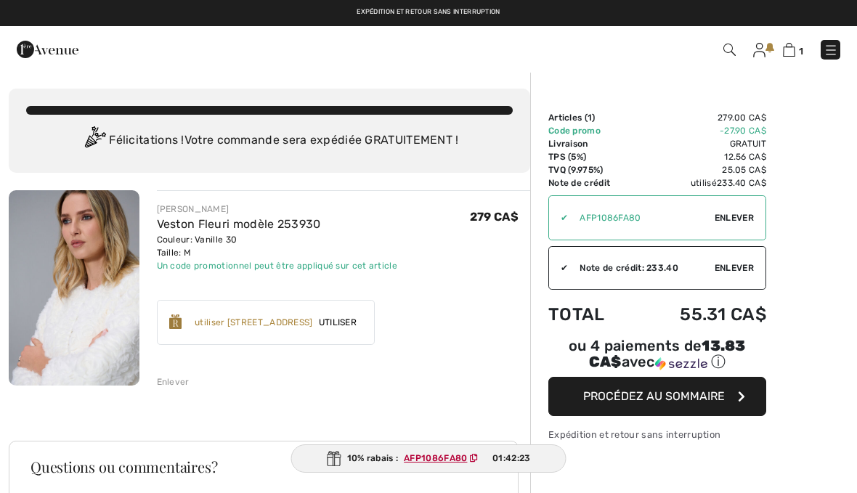
click at [698, 403] on span "Procédez au sommaire" at bounding box center [654, 396] width 142 height 14
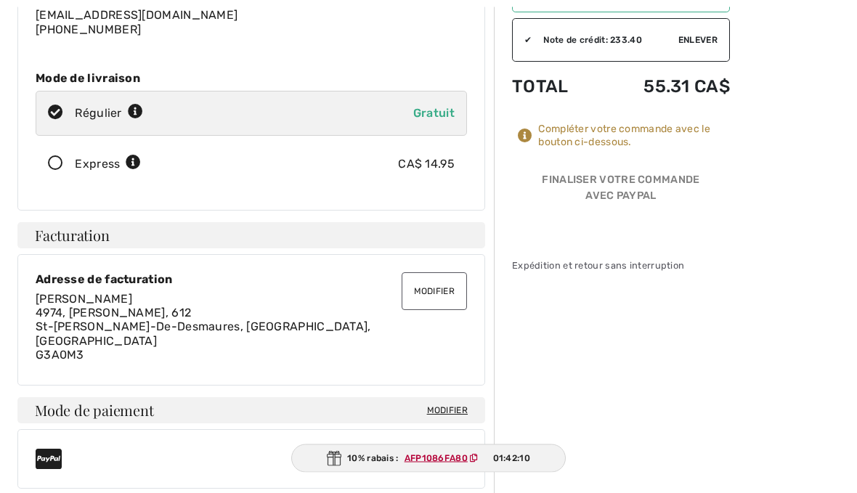
scroll to position [231, 0]
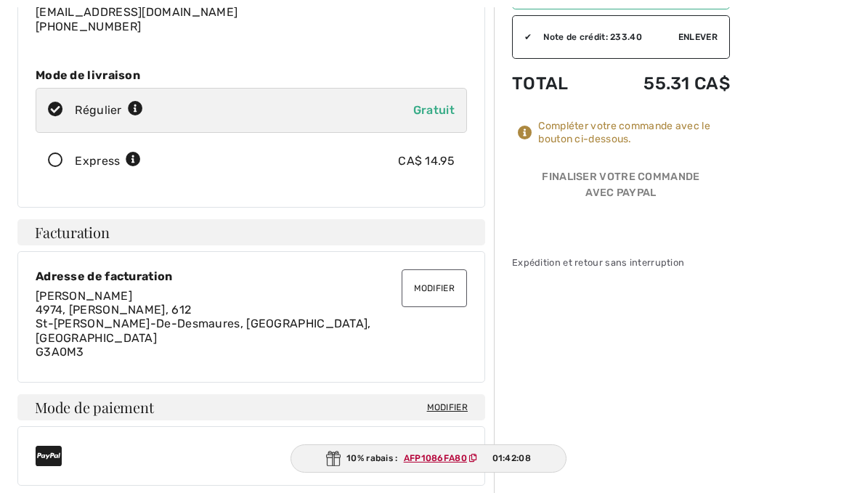
click at [460, 401] on span "Modifier" at bounding box center [447, 407] width 41 height 13
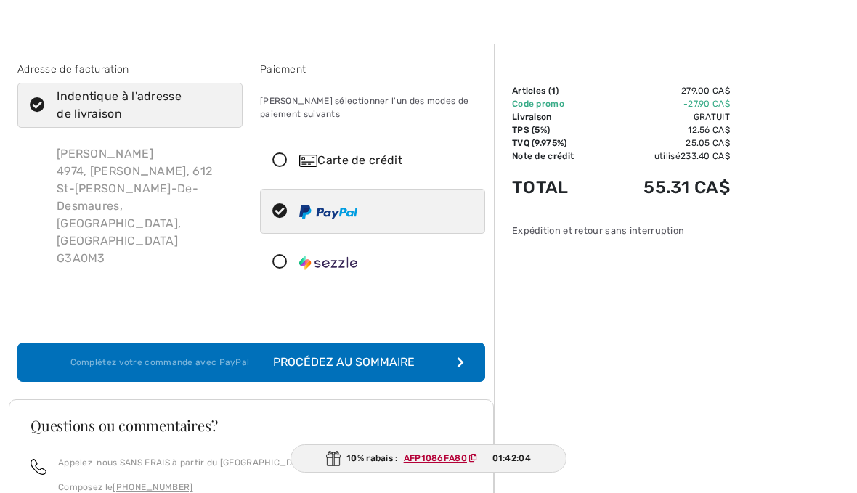
click at [282, 166] on icon at bounding box center [280, 160] width 38 height 15
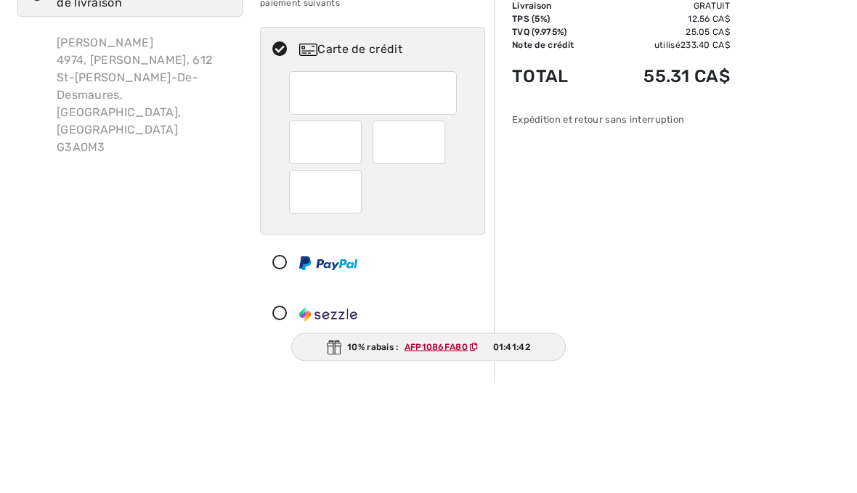
scroll to position [138, 0]
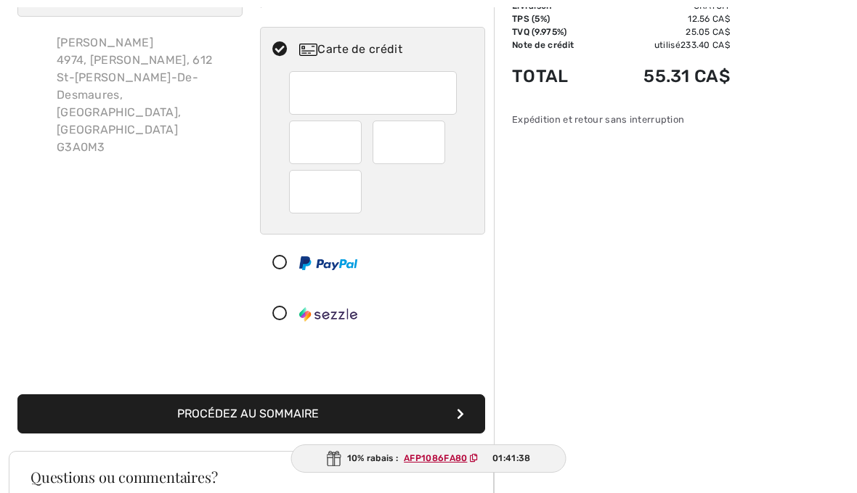
click at [440, 142] on div at bounding box center [408, 143] width 73 height 44
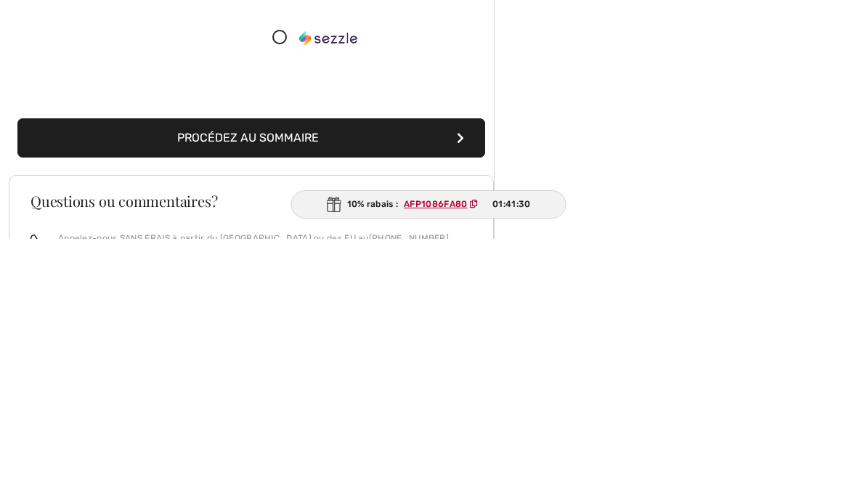
scroll to position [237, 0]
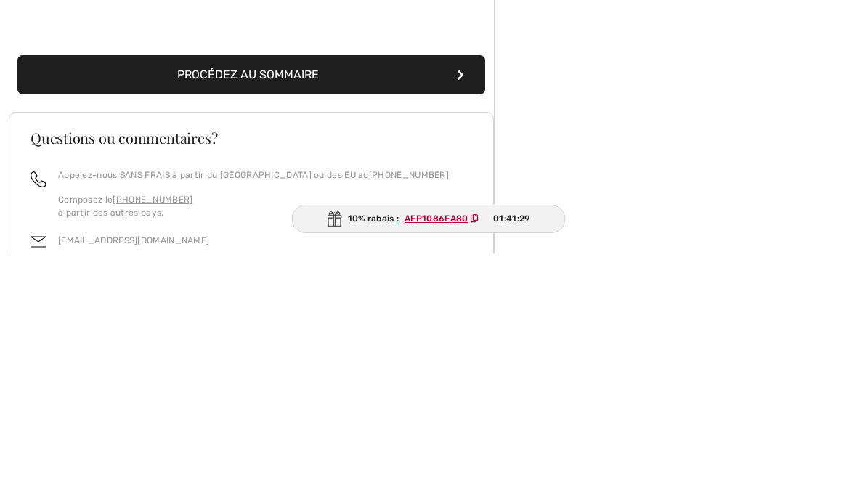
click at [422, 295] on button "Procédez au sommaire" at bounding box center [251, 314] width 468 height 39
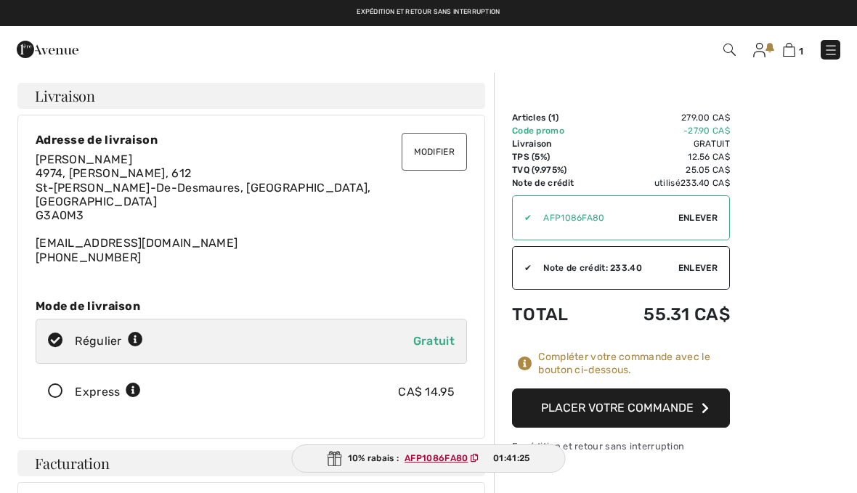
click at [695, 409] on button "Placer votre commande" at bounding box center [621, 407] width 218 height 39
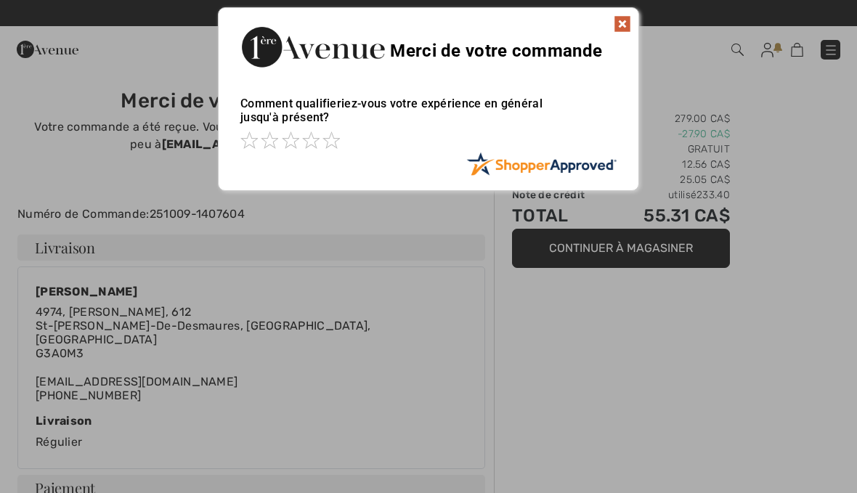
click at [737, 435] on div at bounding box center [428, 246] width 857 height 493
